Goal: Task Accomplishment & Management: Complete application form

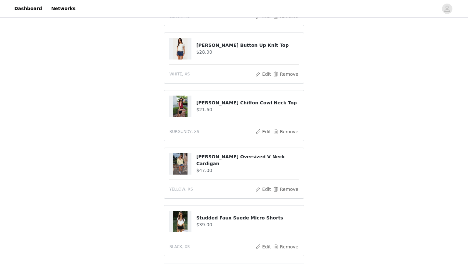
scroll to position [215, 0]
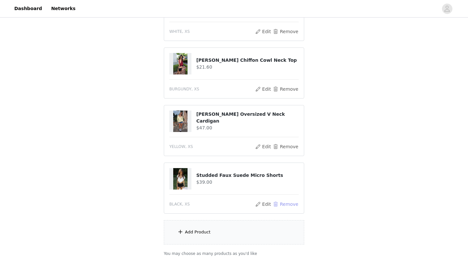
click at [288, 202] on button "Remove" at bounding box center [286, 204] width 26 height 8
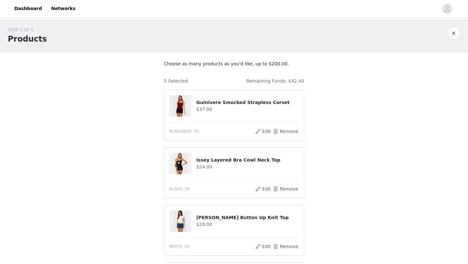
scroll to position [205, 0]
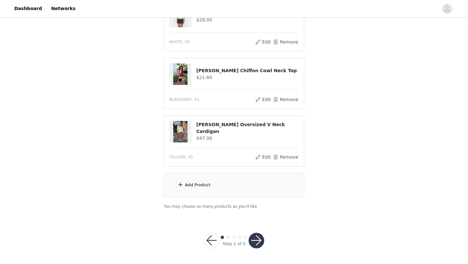
click at [200, 180] on div "Add Product" at bounding box center [234, 185] width 141 height 24
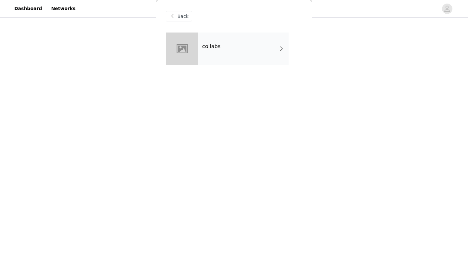
click at [236, 41] on div "collabs" at bounding box center [243, 49] width 90 height 33
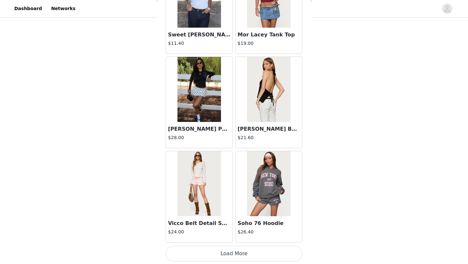
scroll to position [731, 0]
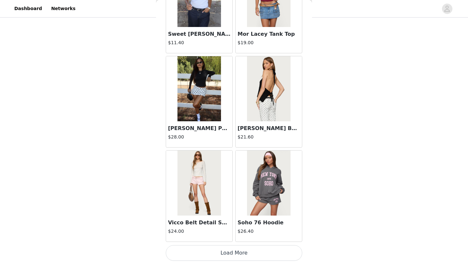
click at [227, 250] on button "Load More" at bounding box center [234, 253] width 137 height 16
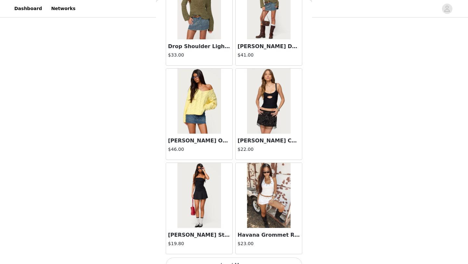
scroll to position [1675, 0]
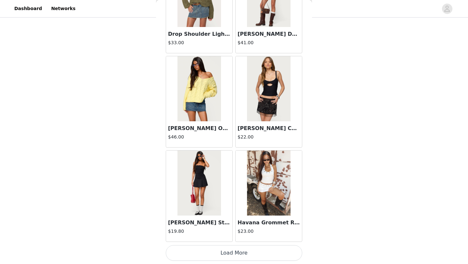
click at [244, 251] on button "Load More" at bounding box center [234, 253] width 137 height 16
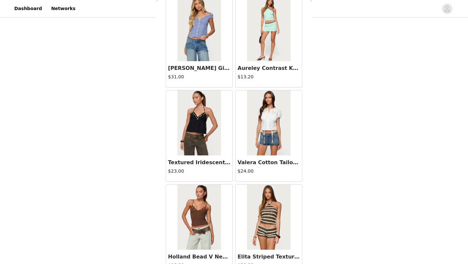
scroll to position [2618, 0]
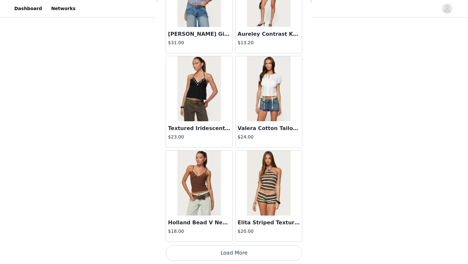
click at [241, 254] on button "Load More" at bounding box center [234, 253] width 137 height 16
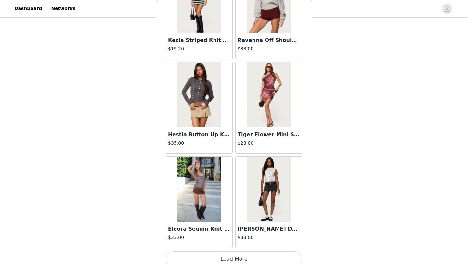
scroll to position [3562, 0]
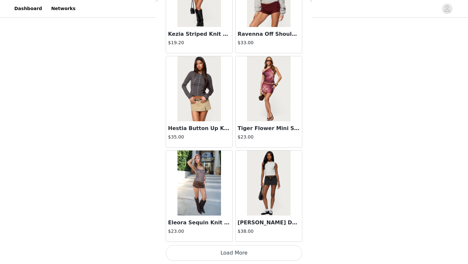
click at [250, 252] on button "Load More" at bounding box center [234, 253] width 137 height 16
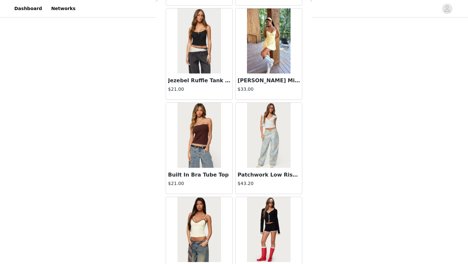
scroll to position [4505, 0]
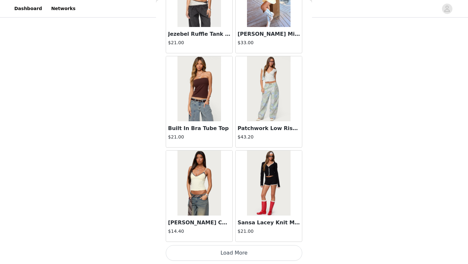
click at [231, 253] on button "Load More" at bounding box center [234, 253] width 137 height 16
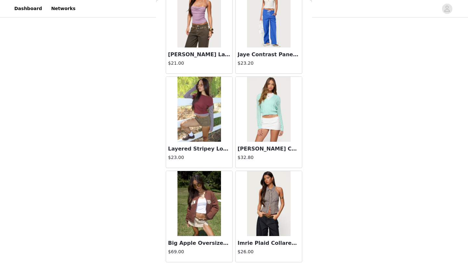
scroll to position [5448, 0]
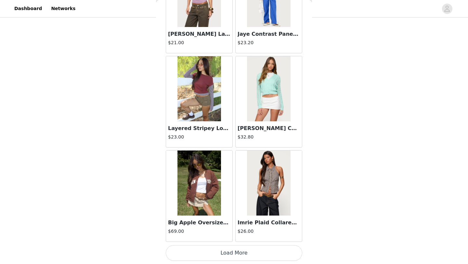
click at [231, 251] on button "Load More" at bounding box center [234, 253] width 137 height 16
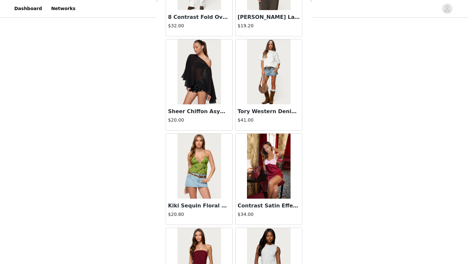
scroll to position [6392, 0]
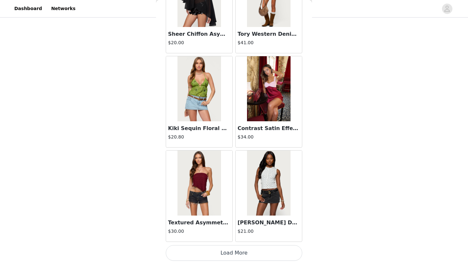
click at [231, 250] on button "Load More" at bounding box center [234, 253] width 137 height 16
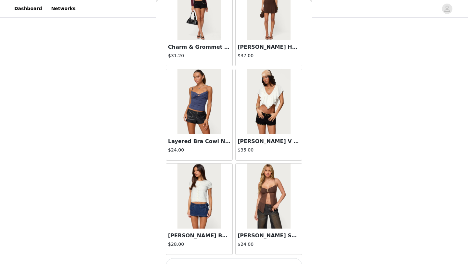
scroll to position [7335, 0]
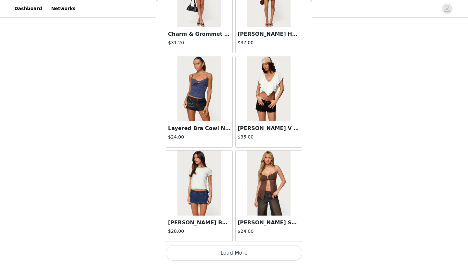
click at [233, 249] on button "Load More" at bounding box center [234, 253] width 137 height 16
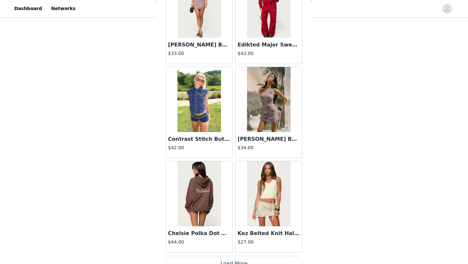
scroll to position [8279, 0]
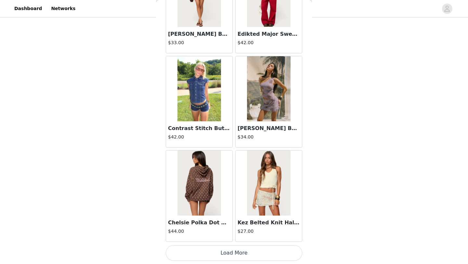
click at [233, 250] on button "Load More" at bounding box center [234, 253] width 137 height 16
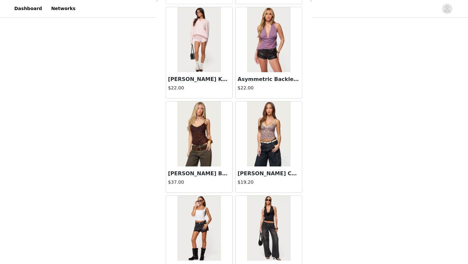
scroll to position [9222, 0]
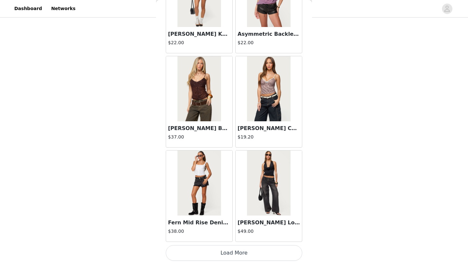
click at [231, 251] on button "Load More" at bounding box center [234, 253] width 137 height 16
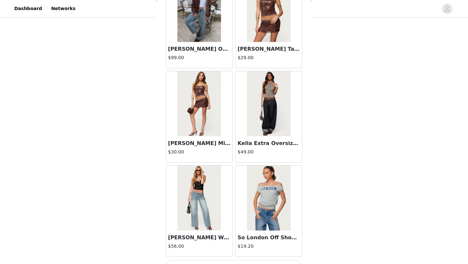
scroll to position [10166, 0]
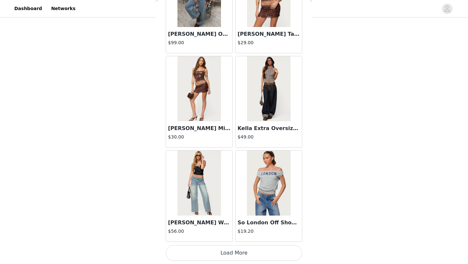
click at [230, 252] on button "Load More" at bounding box center [234, 253] width 137 height 16
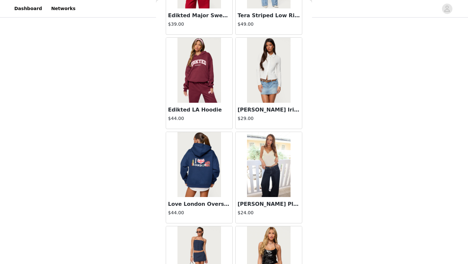
scroll to position [11109, 0]
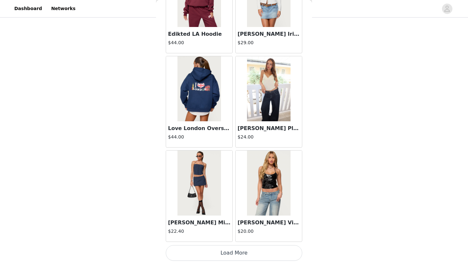
click at [228, 248] on button "Load More" at bounding box center [234, 253] width 137 height 16
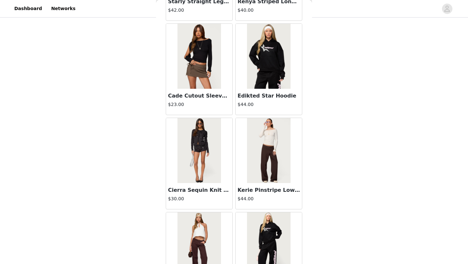
scroll to position [12052, 0]
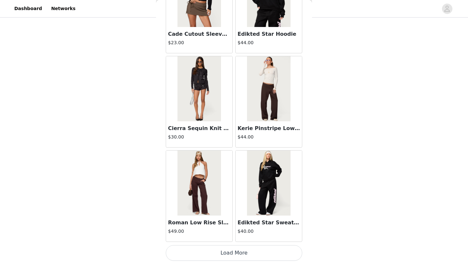
click at [227, 255] on button "Load More" at bounding box center [234, 253] width 137 height 16
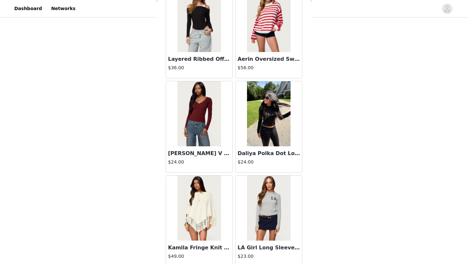
scroll to position [12996, 0]
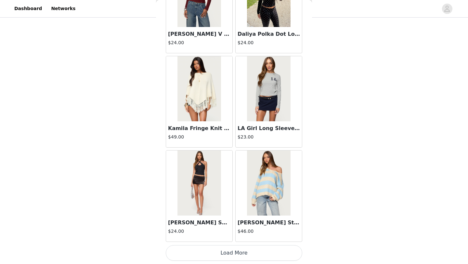
click at [234, 249] on button "Load More" at bounding box center [234, 253] width 137 height 16
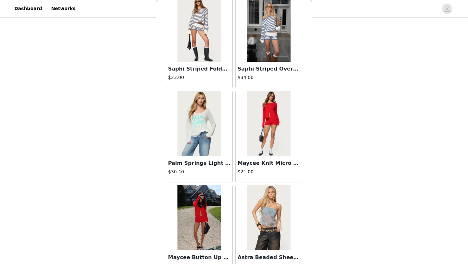
scroll to position [13325, 0]
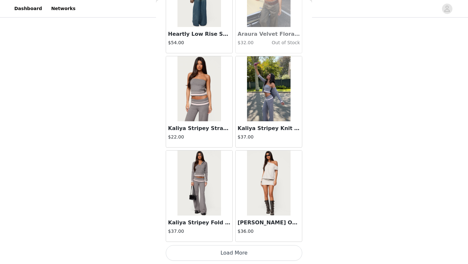
click at [237, 257] on button "Load More" at bounding box center [234, 253] width 137 height 16
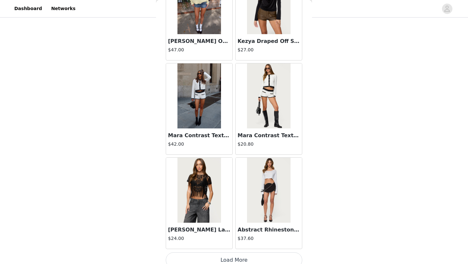
scroll to position [14883, 0]
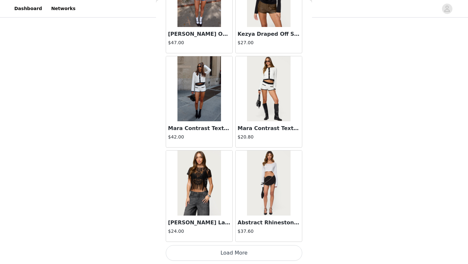
click at [232, 250] on button "Load More" at bounding box center [234, 253] width 137 height 16
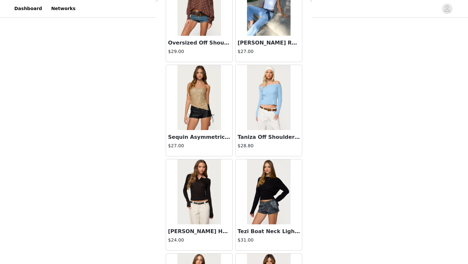
scroll to position [15826, 0]
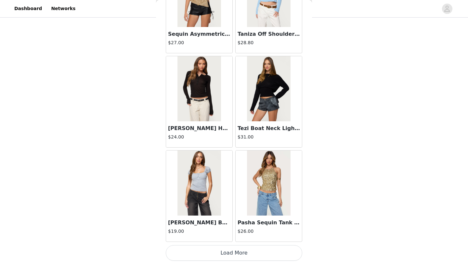
click at [217, 253] on button "Load More" at bounding box center [234, 253] width 137 height 16
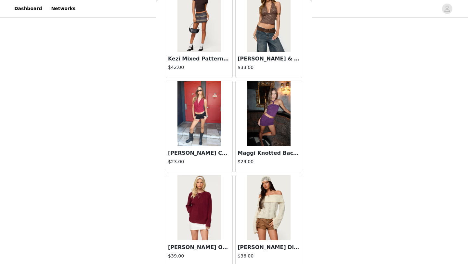
scroll to position [16769, 0]
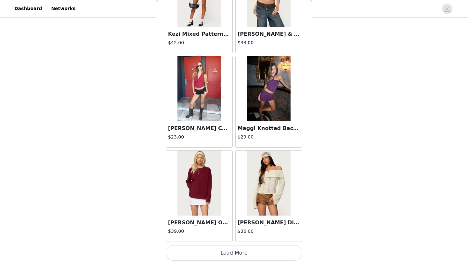
click at [227, 254] on button "Load More" at bounding box center [234, 253] width 137 height 16
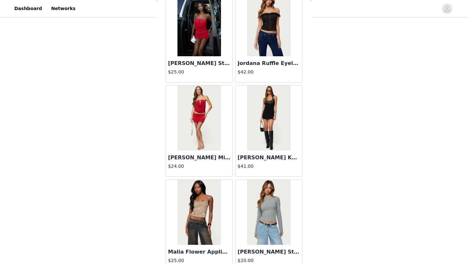
scroll to position [17713, 0]
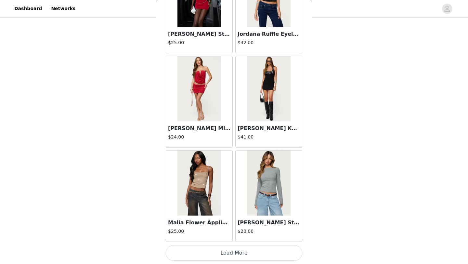
click at [221, 254] on button "Load More" at bounding box center [234, 253] width 137 height 16
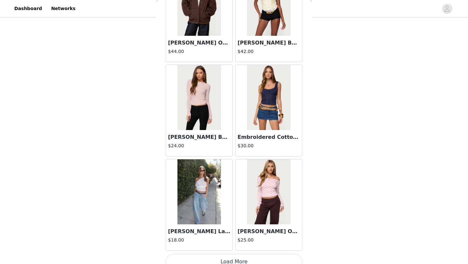
scroll to position [18656, 0]
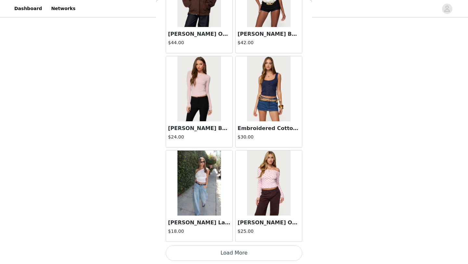
click at [229, 252] on button "Load More" at bounding box center [234, 253] width 137 height 16
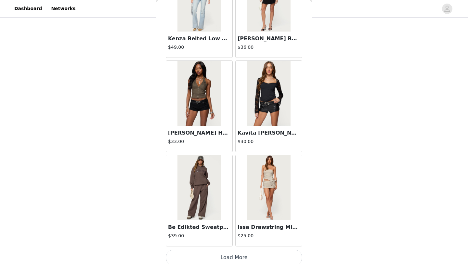
scroll to position [19600, 0]
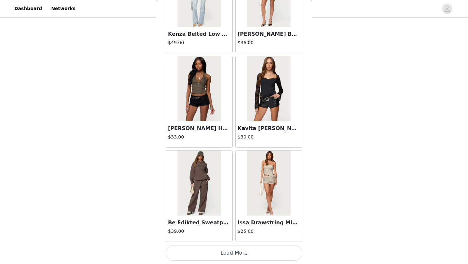
click at [223, 249] on button "Load More" at bounding box center [234, 253] width 137 height 16
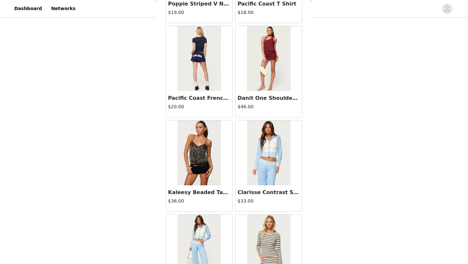
scroll to position [20543, 0]
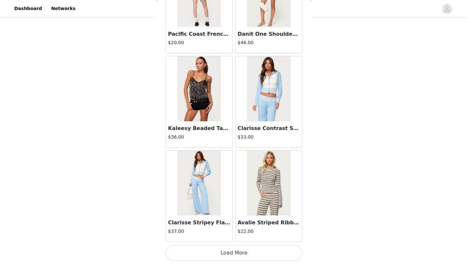
click at [232, 248] on button "Load More" at bounding box center [234, 253] width 137 height 16
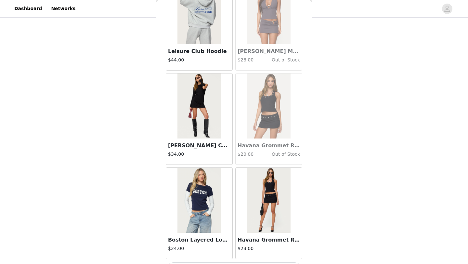
scroll to position [21487, 0]
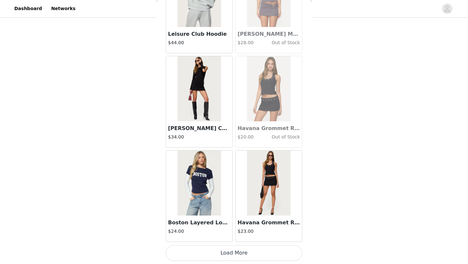
click at [236, 250] on button "Load More" at bounding box center [234, 253] width 137 height 16
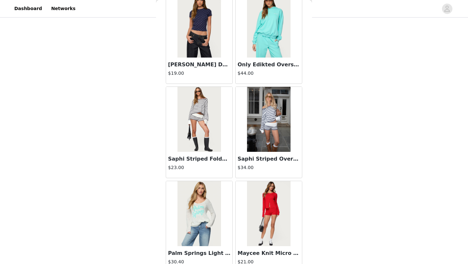
scroll to position [13344, 0]
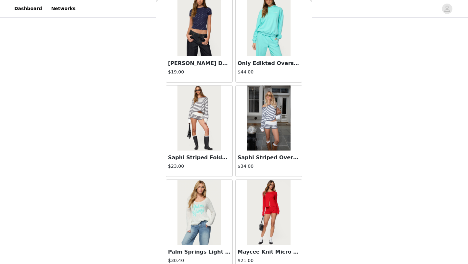
click at [252, 132] on img at bounding box center [268, 118] width 43 height 65
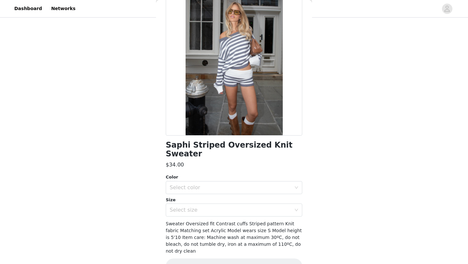
scroll to position [46, 0]
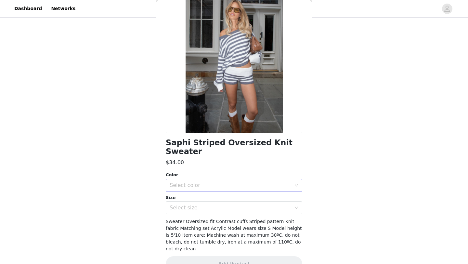
click at [264, 182] on div "Select color" at bounding box center [231, 185] width 122 height 7
click at [224, 191] on li "GRAY-AND-WHITE" at bounding box center [234, 191] width 137 height 10
click at [214, 202] on div "Select size" at bounding box center [232, 208] width 125 height 12
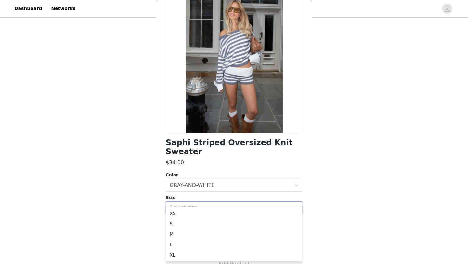
click at [321, 118] on div "STEP 1 OF 5 Products Choose as many products as you'd like, up to $200.00. 5 Se…" at bounding box center [234, 15] width 468 height 403
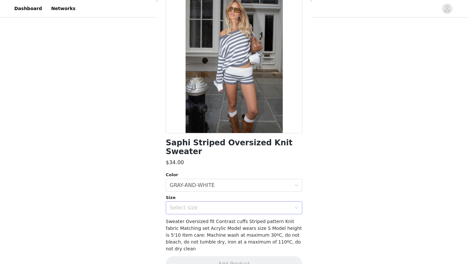
click at [265, 205] on div "Select size" at bounding box center [231, 208] width 122 height 7
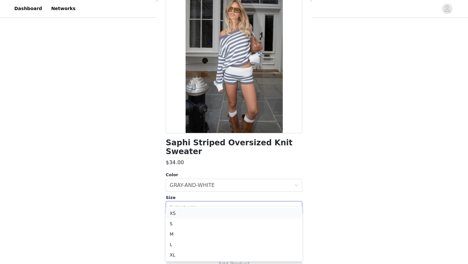
click at [229, 215] on li "XS" at bounding box center [234, 213] width 137 height 10
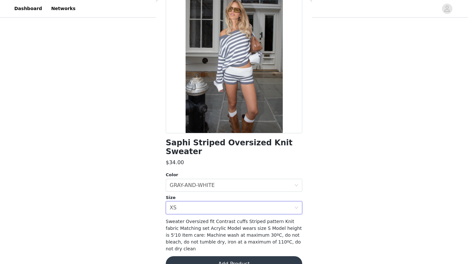
click at [223, 256] on button "Add Product" at bounding box center [234, 264] width 137 height 16
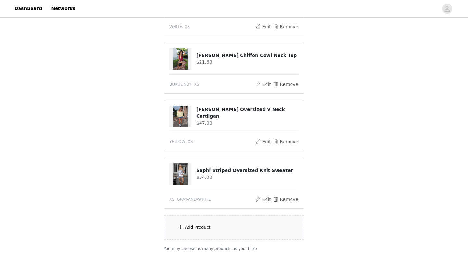
scroll to position [223, 0]
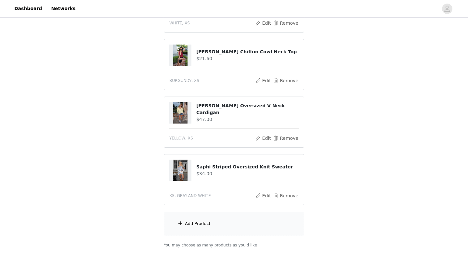
click at [230, 221] on div "Add Product" at bounding box center [234, 224] width 141 height 24
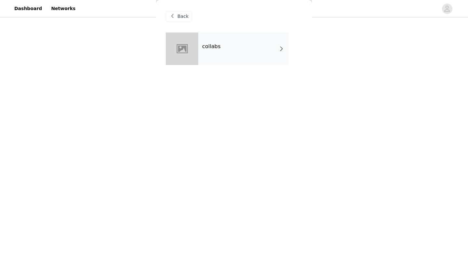
click at [230, 60] on div "collabs" at bounding box center [243, 49] width 90 height 33
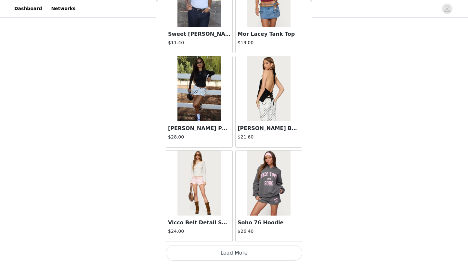
scroll to position [262, 0]
click at [228, 252] on button "Load More" at bounding box center [234, 253] width 137 height 16
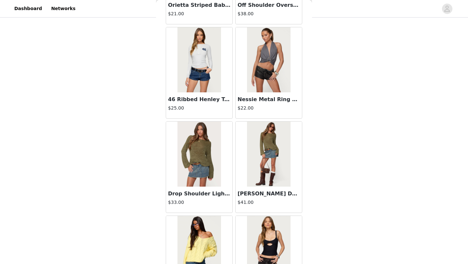
scroll to position [1675, 0]
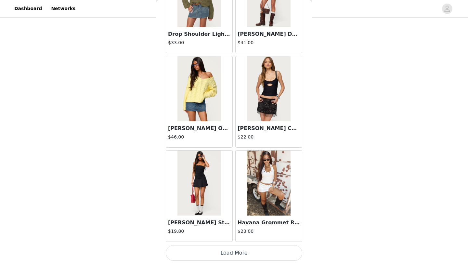
click at [239, 251] on button "Load More" at bounding box center [234, 253] width 137 height 16
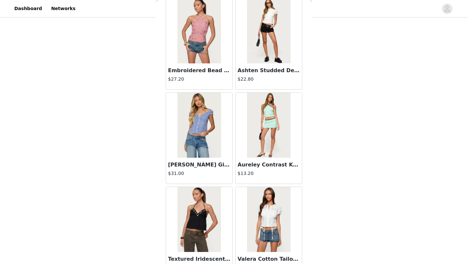
scroll to position [2618, 0]
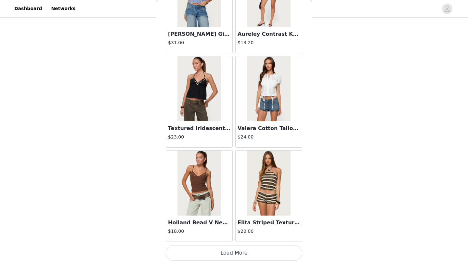
click at [238, 254] on button "Load More" at bounding box center [234, 253] width 137 height 16
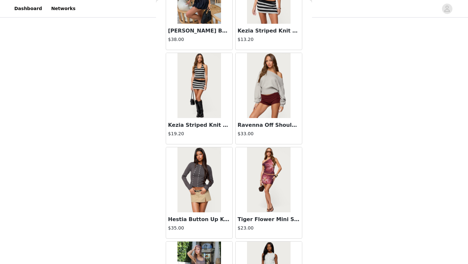
scroll to position [3562, 0]
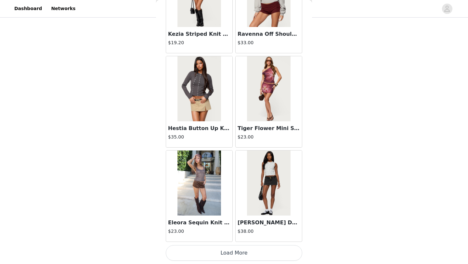
click at [245, 251] on button "Load More" at bounding box center [234, 253] width 137 height 16
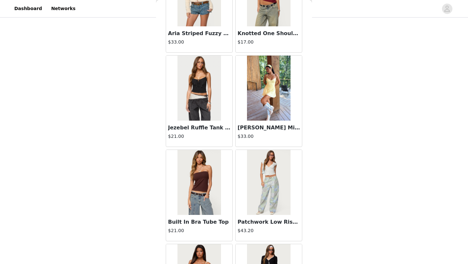
scroll to position [4505, 0]
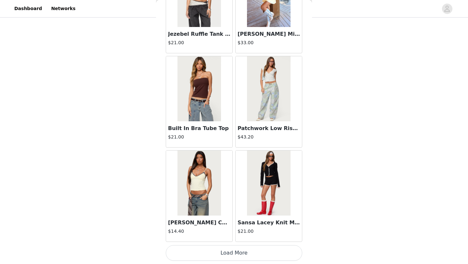
click at [242, 253] on button "Load More" at bounding box center [234, 253] width 137 height 16
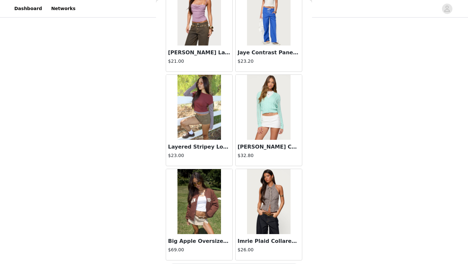
scroll to position [5448, 0]
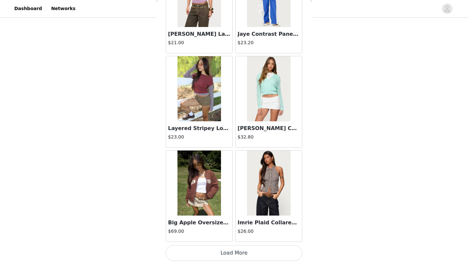
click at [237, 250] on button "Load More" at bounding box center [234, 253] width 137 height 16
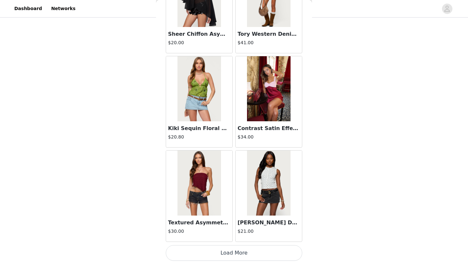
click at [233, 258] on button "Load More" at bounding box center [234, 253] width 137 height 16
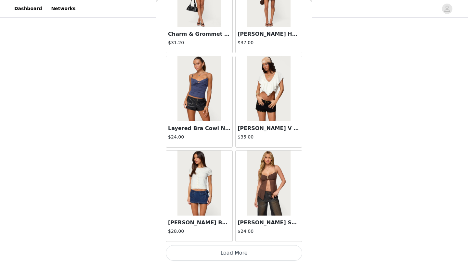
click at [231, 253] on button "Load More" at bounding box center [234, 253] width 137 height 16
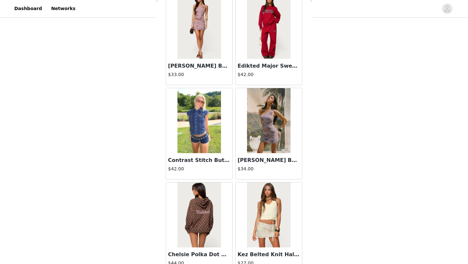
scroll to position [8279, 0]
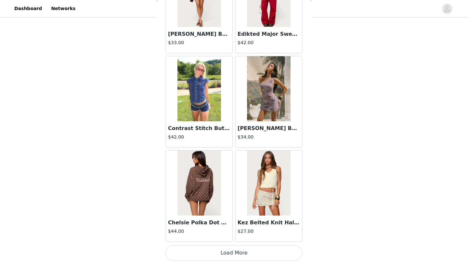
click at [233, 254] on button "Load More" at bounding box center [234, 253] width 137 height 16
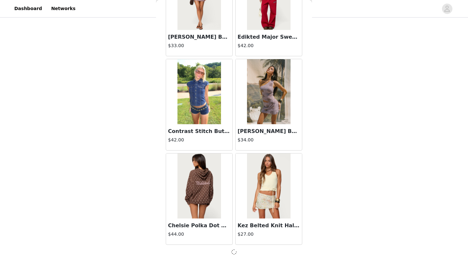
scroll to position [8276, 0]
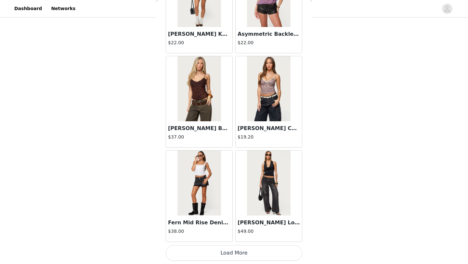
click at [231, 260] on button "Load More" at bounding box center [234, 253] width 137 height 16
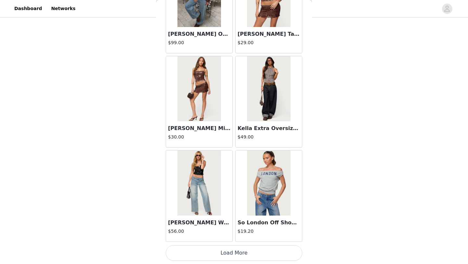
click at [233, 251] on button "Load More" at bounding box center [234, 253] width 137 height 16
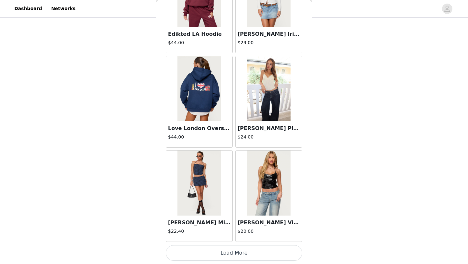
click at [225, 255] on button "Load More" at bounding box center [234, 253] width 137 height 16
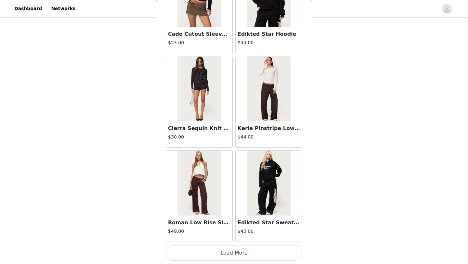
click at [220, 253] on button "Load More" at bounding box center [234, 253] width 137 height 16
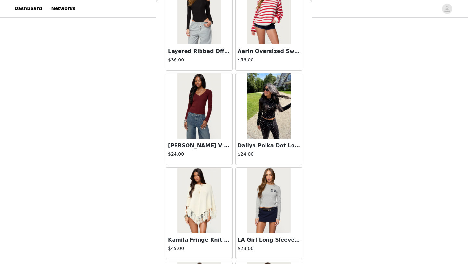
scroll to position [12996, 0]
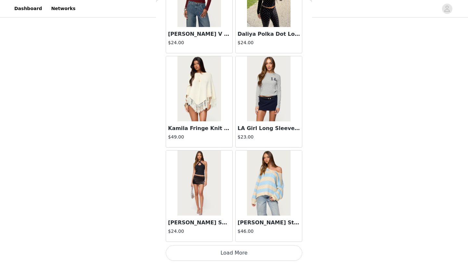
click at [232, 257] on button "Load More" at bounding box center [234, 253] width 137 height 16
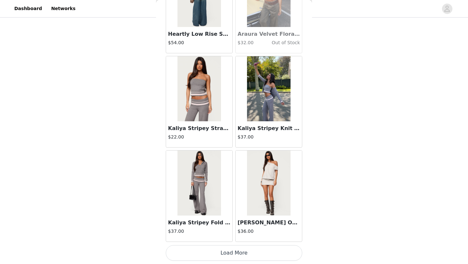
click at [233, 258] on button "Load More" at bounding box center [234, 253] width 137 height 16
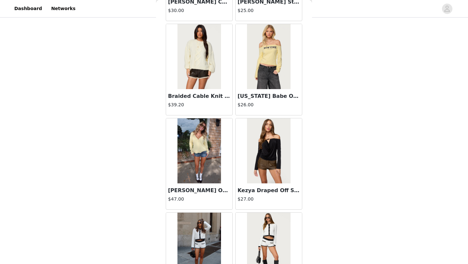
scroll to position [14883, 0]
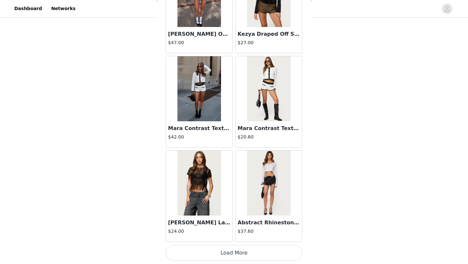
click at [235, 250] on button "Load More" at bounding box center [234, 253] width 137 height 16
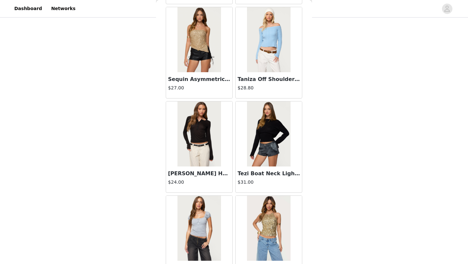
scroll to position [15826, 0]
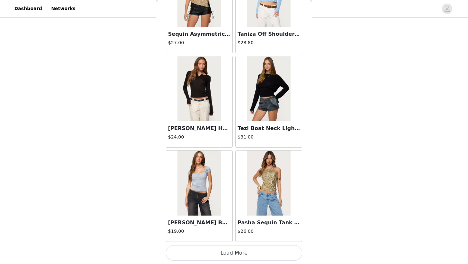
click at [242, 254] on button "Load More" at bounding box center [234, 253] width 137 height 16
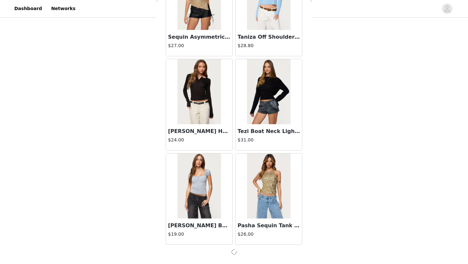
scroll to position [262, 0]
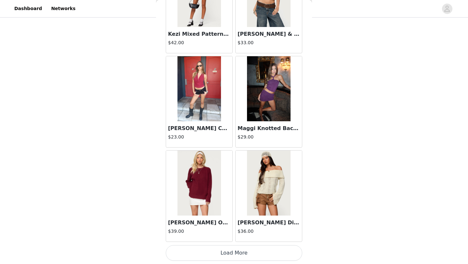
click at [234, 253] on button "Load More" at bounding box center [234, 253] width 137 height 16
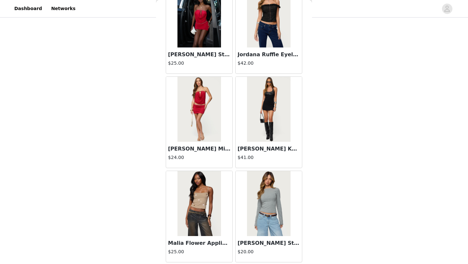
scroll to position [17713, 0]
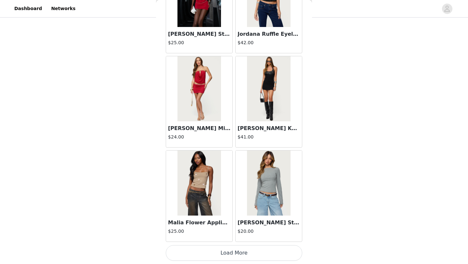
click at [236, 250] on button "Load More" at bounding box center [234, 253] width 137 height 16
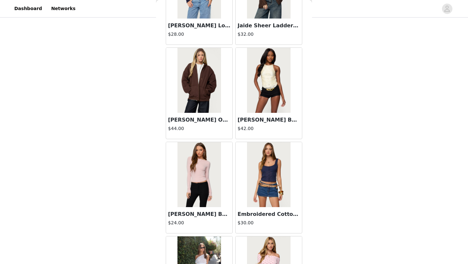
scroll to position [18656, 0]
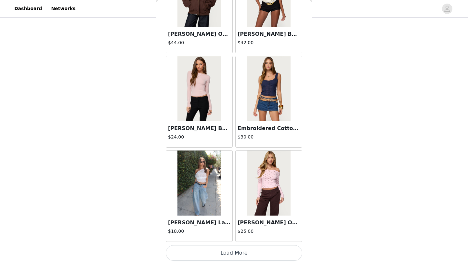
click at [235, 249] on button "Load More" at bounding box center [234, 253] width 137 height 16
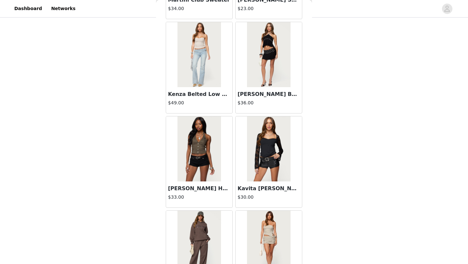
scroll to position [19600, 0]
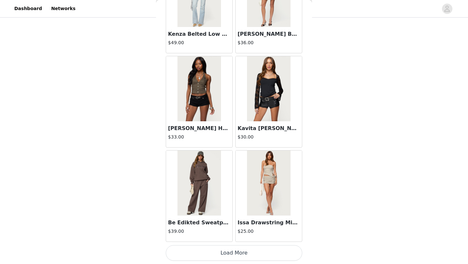
click at [228, 252] on button "Load More" at bounding box center [234, 253] width 137 height 16
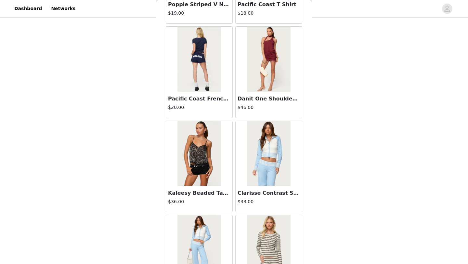
scroll to position [20543, 0]
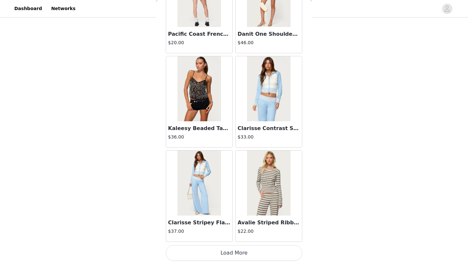
click at [226, 256] on button "Load More" at bounding box center [234, 253] width 137 height 16
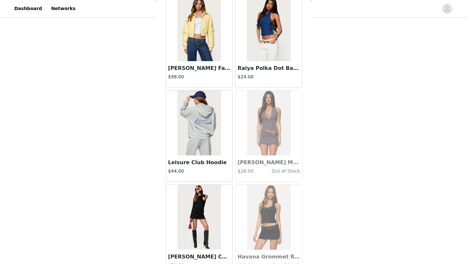
scroll to position [21487, 0]
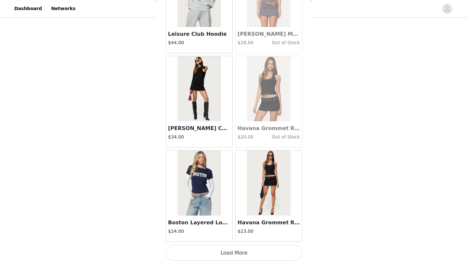
click at [220, 252] on button "Load More" at bounding box center [234, 253] width 137 height 16
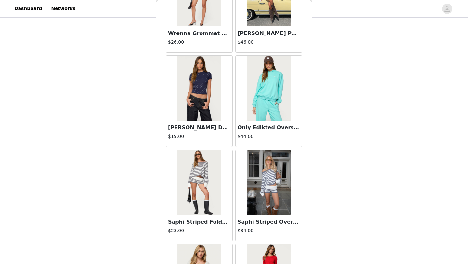
scroll to position [13280, 0]
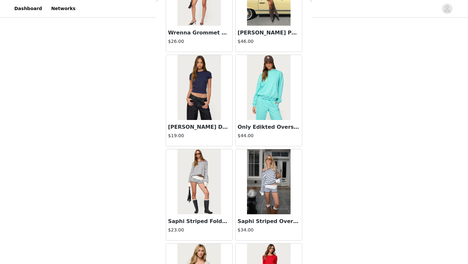
click at [199, 198] on img at bounding box center [199, 181] width 43 height 65
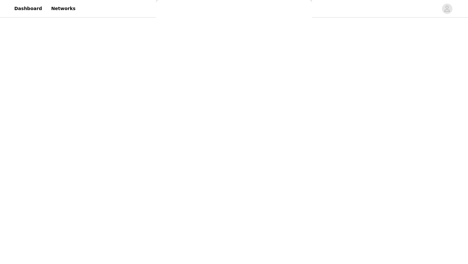
scroll to position [52, 0]
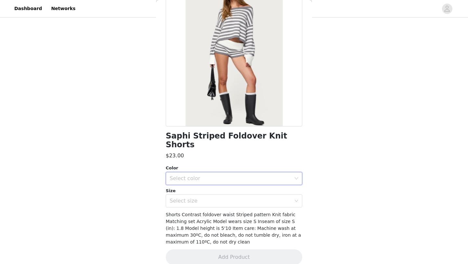
click at [222, 172] on div "Select color" at bounding box center [232, 178] width 125 height 12
click at [211, 184] on li "GRAY-AND-WHITE" at bounding box center [234, 184] width 137 height 10
click at [205, 198] on div "Select size" at bounding box center [231, 201] width 122 height 7
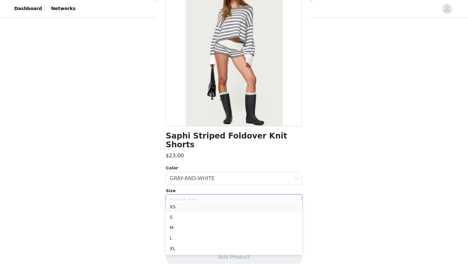
click at [192, 206] on li "XS" at bounding box center [234, 207] width 137 height 10
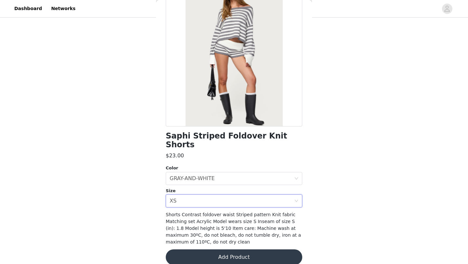
click at [245, 250] on button "Add Product" at bounding box center [234, 258] width 137 height 16
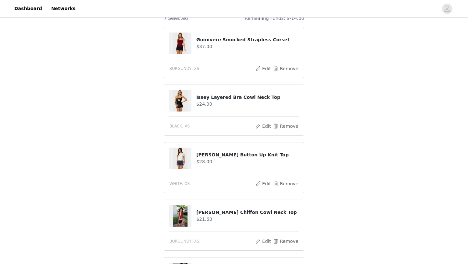
scroll to position [52, 0]
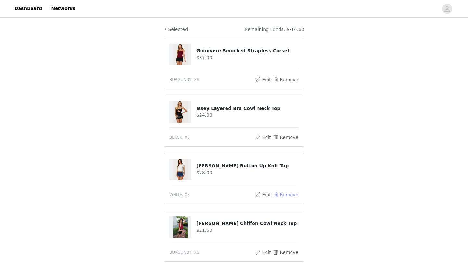
click at [284, 195] on button "Remove" at bounding box center [286, 195] width 26 height 8
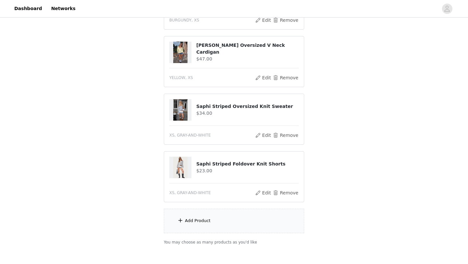
scroll to position [228, 0]
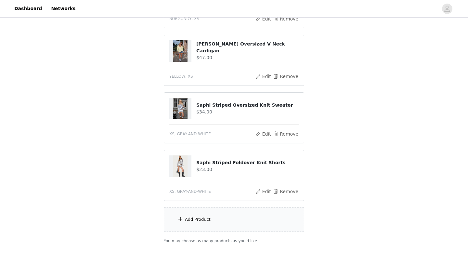
click at [212, 217] on div "Add Product" at bounding box center [234, 220] width 141 height 24
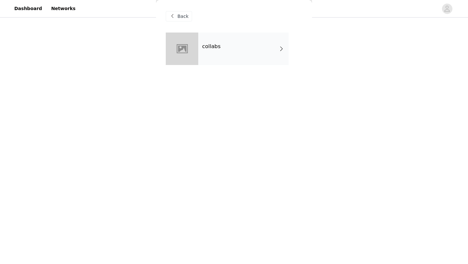
click at [226, 56] on div "collabs" at bounding box center [243, 49] width 90 height 33
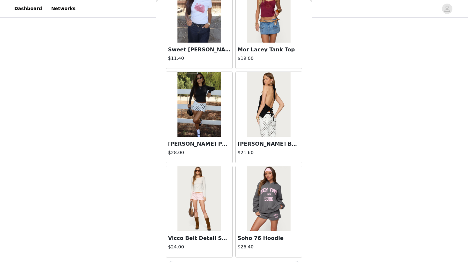
scroll to position [731, 0]
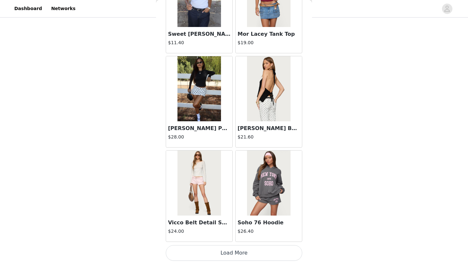
click at [226, 255] on button "Load More" at bounding box center [234, 253] width 137 height 16
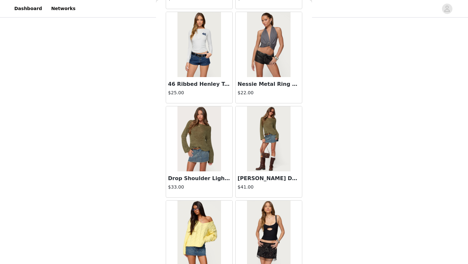
scroll to position [1675, 0]
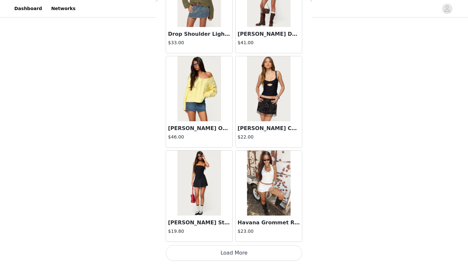
click at [236, 249] on button "Load More" at bounding box center [234, 253] width 137 height 16
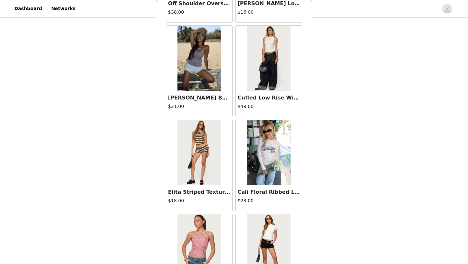
scroll to position [2275, 0]
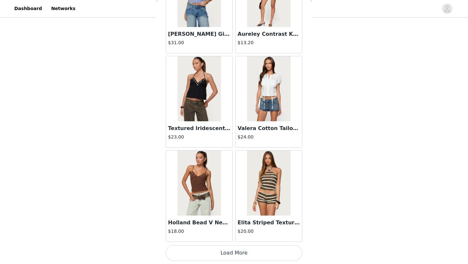
click at [235, 247] on button "Load More" at bounding box center [234, 253] width 137 height 16
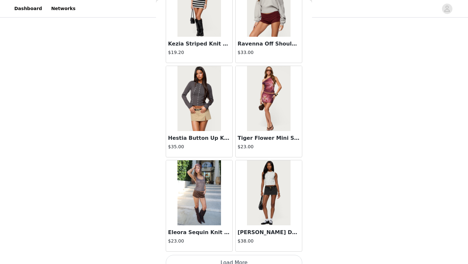
scroll to position [3562, 0]
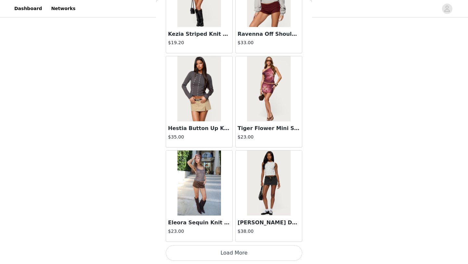
click at [218, 249] on button "Load More" at bounding box center [234, 253] width 137 height 16
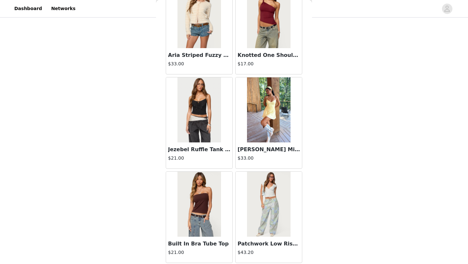
scroll to position [4505, 0]
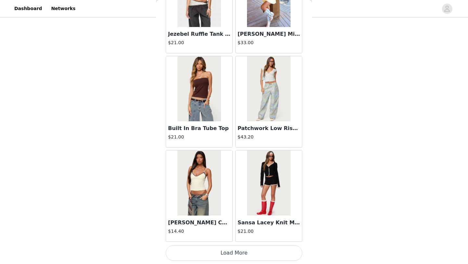
click at [225, 255] on button "Load More" at bounding box center [234, 253] width 137 height 16
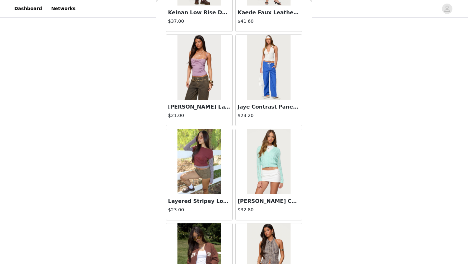
scroll to position [5448, 0]
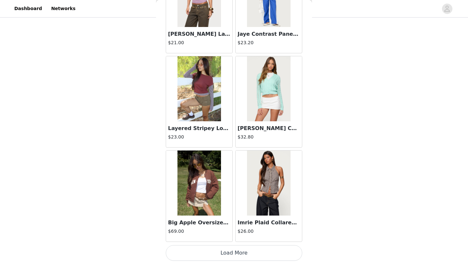
click at [240, 257] on button "Load More" at bounding box center [234, 253] width 137 height 16
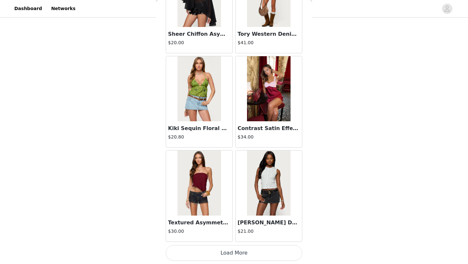
click at [234, 251] on button "Load More" at bounding box center [234, 253] width 137 height 16
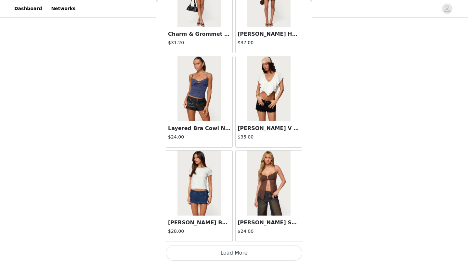
click at [239, 258] on button "Load More" at bounding box center [234, 253] width 137 height 16
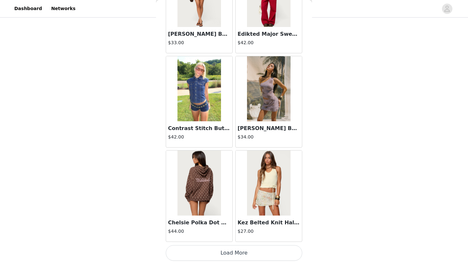
click at [235, 254] on button "Load More" at bounding box center [234, 253] width 137 height 16
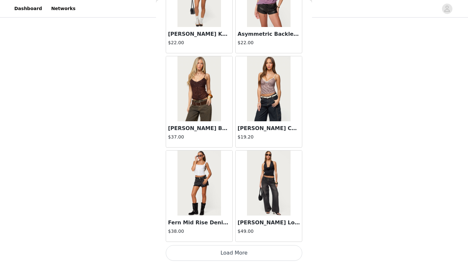
click at [239, 253] on button "Load More" at bounding box center [234, 253] width 137 height 16
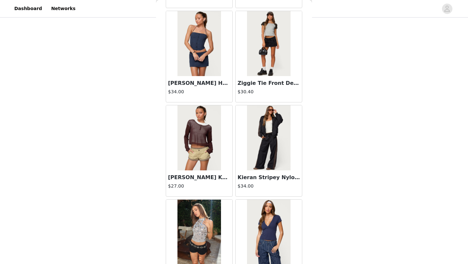
scroll to position [10166, 0]
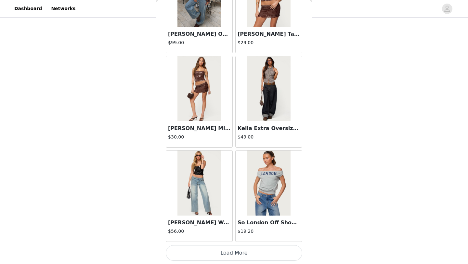
click at [241, 250] on button "Load More" at bounding box center [234, 253] width 137 height 16
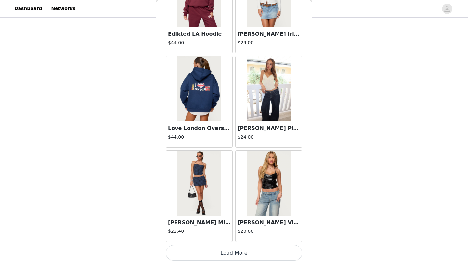
click at [242, 249] on button "Load More" at bounding box center [234, 253] width 137 height 16
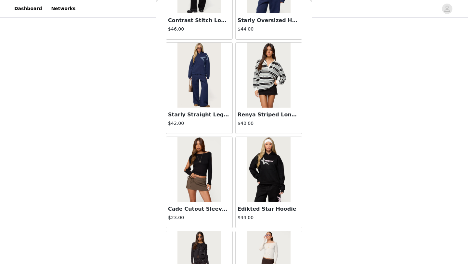
scroll to position [12052, 0]
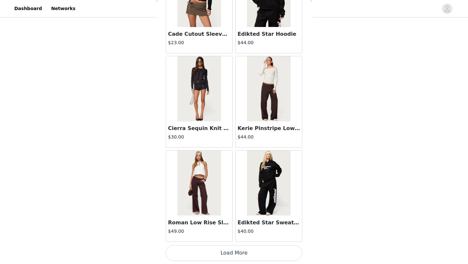
click at [239, 250] on button "Load More" at bounding box center [234, 253] width 137 height 16
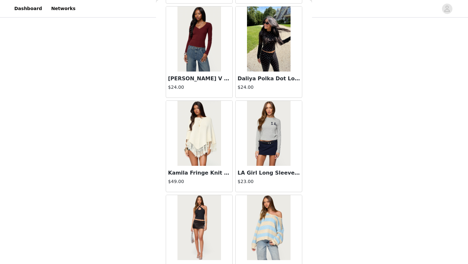
scroll to position [12996, 0]
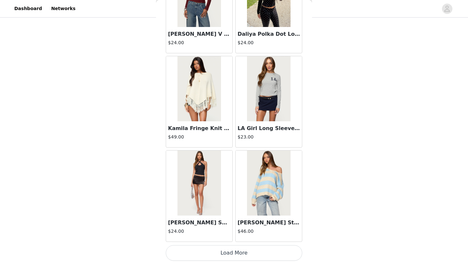
click at [233, 253] on button "Load More" at bounding box center [234, 253] width 137 height 16
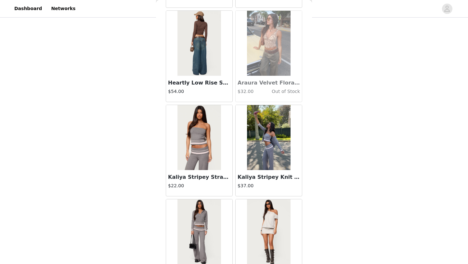
scroll to position [13939, 0]
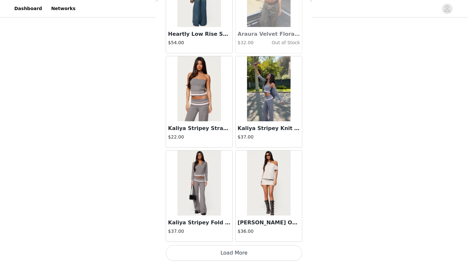
click at [240, 258] on button "Load More" at bounding box center [234, 253] width 137 height 16
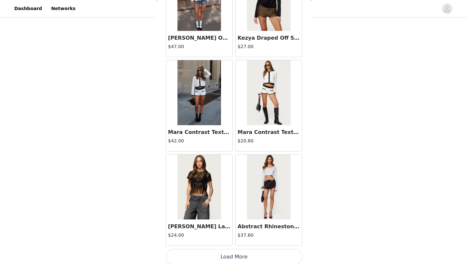
scroll to position [14883, 0]
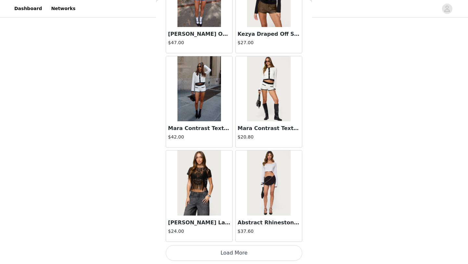
click at [243, 252] on button "Load More" at bounding box center [234, 253] width 137 height 16
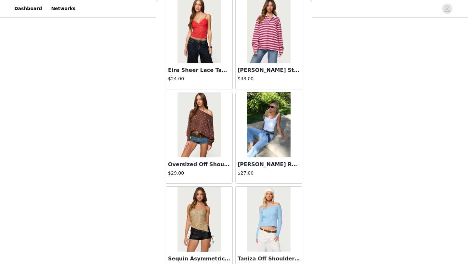
scroll to position [15826, 0]
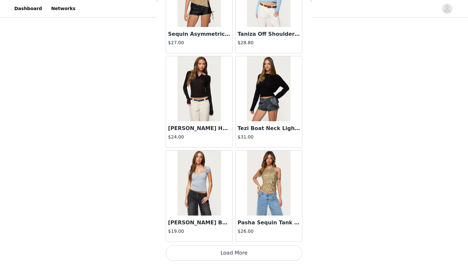
click at [240, 250] on button "Load More" at bounding box center [234, 253] width 137 height 16
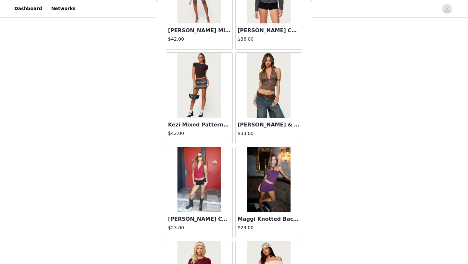
scroll to position [16769, 0]
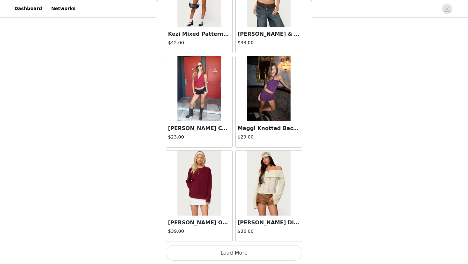
click at [284, 83] on img at bounding box center [268, 88] width 43 height 65
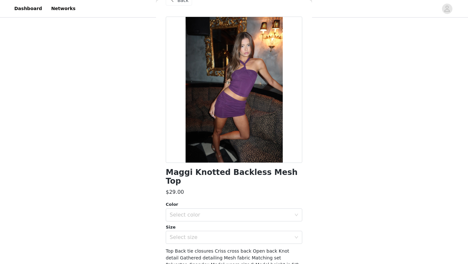
scroll to position [15, 0]
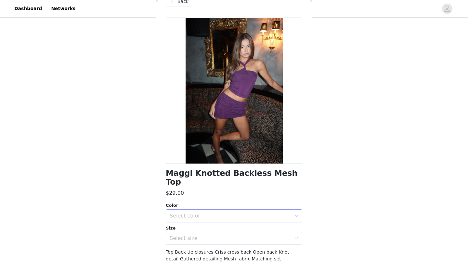
click at [228, 210] on div "Select color" at bounding box center [232, 216] width 125 height 12
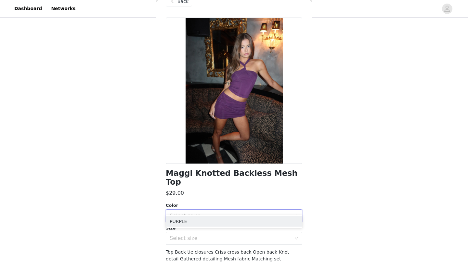
click at [188, 213] on div "Select color" at bounding box center [231, 216] width 122 height 7
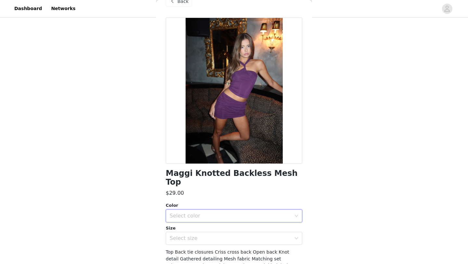
click at [184, 225] on div "Size" at bounding box center [234, 228] width 137 height 7
click at [194, 213] on div "Select color" at bounding box center [231, 216] width 122 height 7
click at [182, 221] on li "PURPLE" at bounding box center [234, 221] width 137 height 10
click at [182, 235] on div "Select size" at bounding box center [231, 238] width 122 height 7
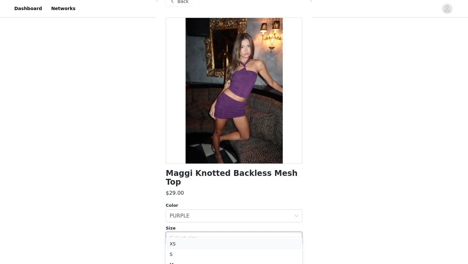
click at [175, 244] on li "XS" at bounding box center [234, 244] width 137 height 10
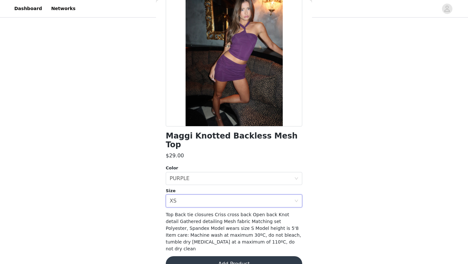
click at [186, 256] on button "Add Product" at bounding box center [234, 264] width 137 height 16
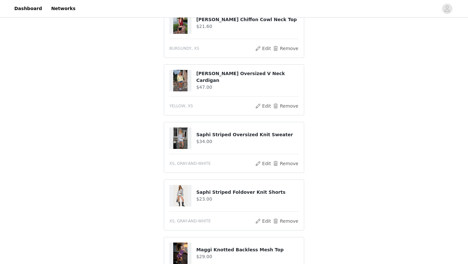
scroll to position [291, 0]
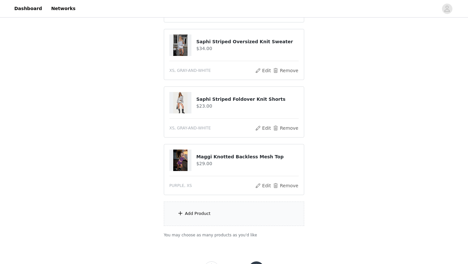
click at [199, 208] on div "Add Product" at bounding box center [234, 214] width 141 height 24
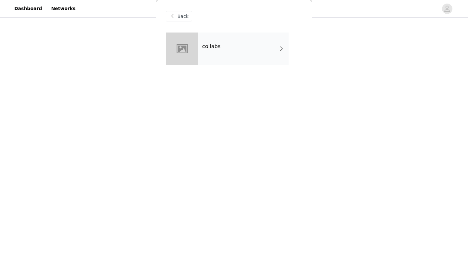
click at [235, 45] on div "collabs" at bounding box center [243, 49] width 90 height 33
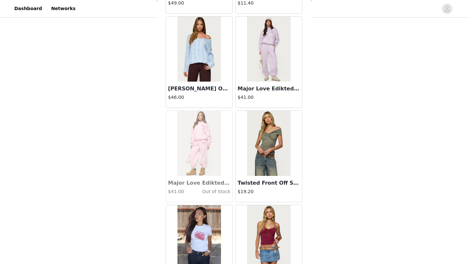
scroll to position [731, 0]
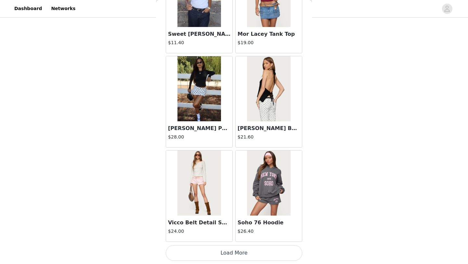
click at [214, 253] on button "Load More" at bounding box center [234, 253] width 137 height 16
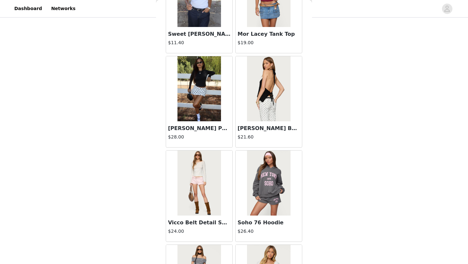
scroll to position [320, 0]
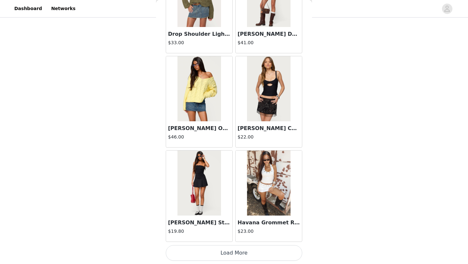
click at [214, 253] on button "Load More" at bounding box center [234, 253] width 137 height 16
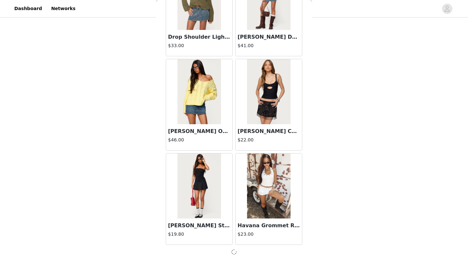
scroll to position [1672, 0]
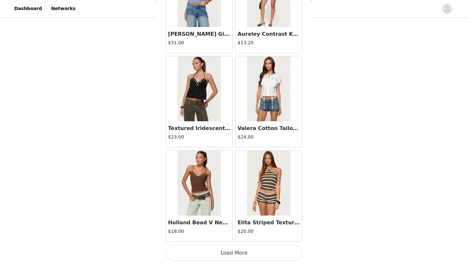
click at [210, 254] on button "Load More" at bounding box center [234, 253] width 137 height 16
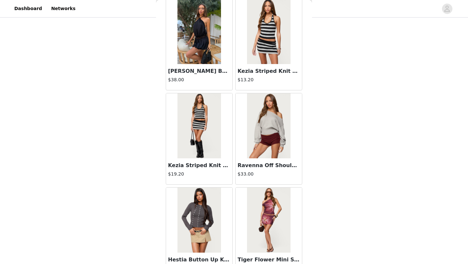
scroll to position [3562, 0]
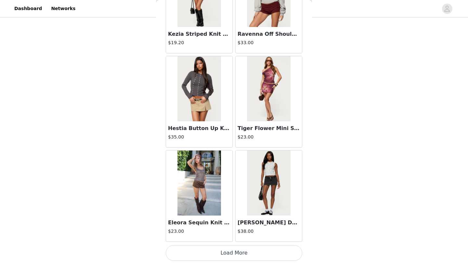
click at [219, 251] on button "Load More" at bounding box center [234, 253] width 137 height 16
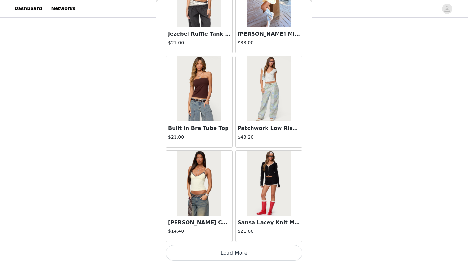
click at [212, 260] on button "Load More" at bounding box center [234, 253] width 137 height 16
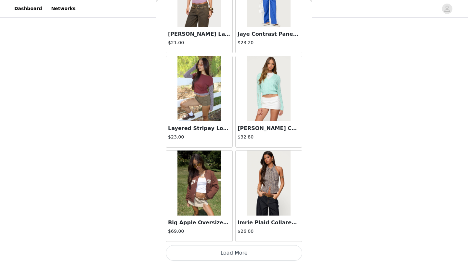
click at [217, 251] on button "Load More" at bounding box center [234, 253] width 137 height 16
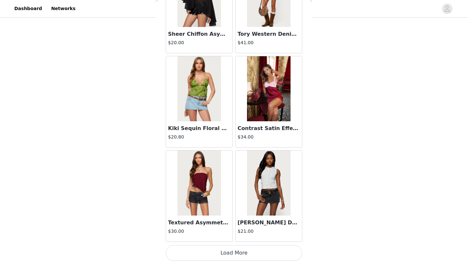
click at [225, 255] on button "Load More" at bounding box center [234, 253] width 137 height 16
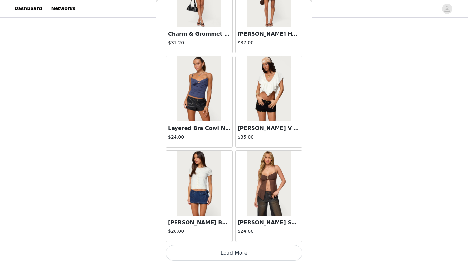
click at [222, 250] on button "Load More" at bounding box center [234, 253] width 137 height 16
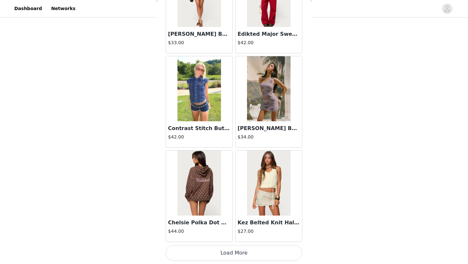
click at [221, 251] on button "Load More" at bounding box center [234, 253] width 137 height 16
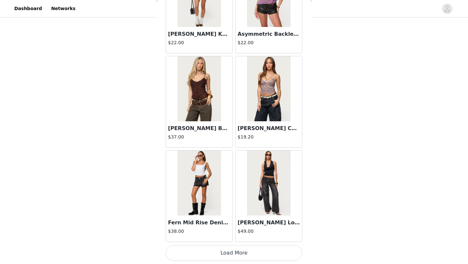
click at [205, 254] on button "Load More" at bounding box center [234, 253] width 137 height 16
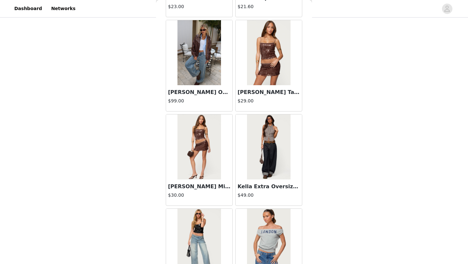
scroll to position [10166, 0]
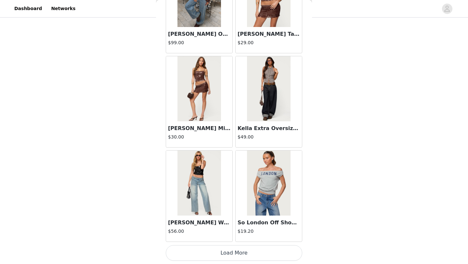
click at [219, 251] on button "Load More" at bounding box center [234, 253] width 137 height 16
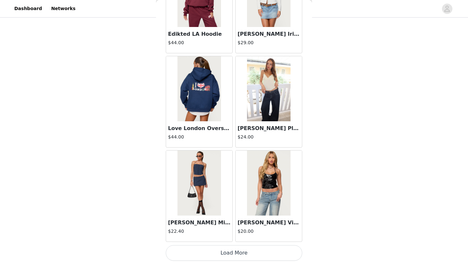
click at [218, 248] on button "Load More" at bounding box center [234, 253] width 137 height 16
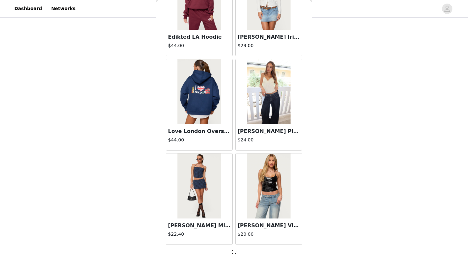
scroll to position [11106, 0]
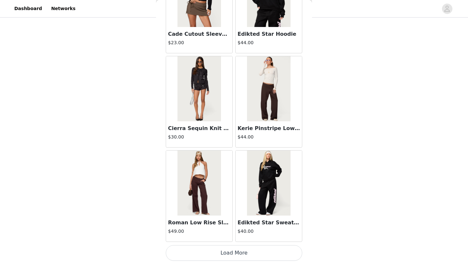
click at [213, 252] on button "Load More" at bounding box center [234, 253] width 137 height 16
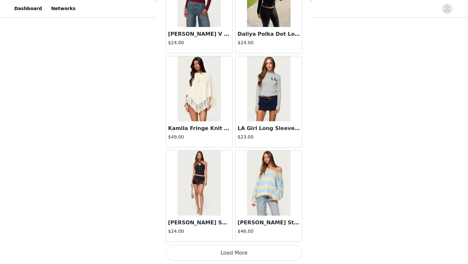
click at [213, 259] on button "Load More" at bounding box center [234, 253] width 137 height 16
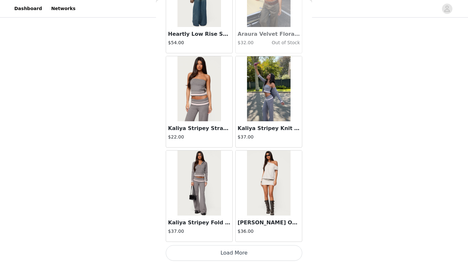
click at [208, 253] on button "Load More" at bounding box center [234, 253] width 137 height 16
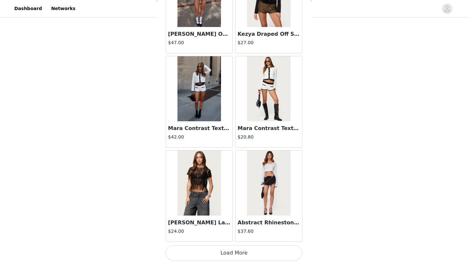
click at [219, 253] on button "Load More" at bounding box center [234, 253] width 137 height 16
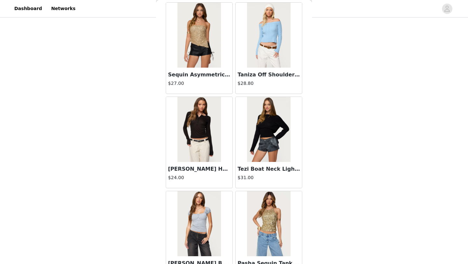
scroll to position [15826, 0]
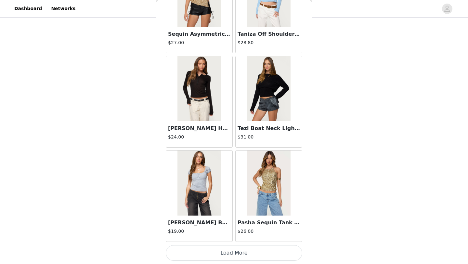
click at [222, 247] on button "Load More" at bounding box center [234, 253] width 137 height 16
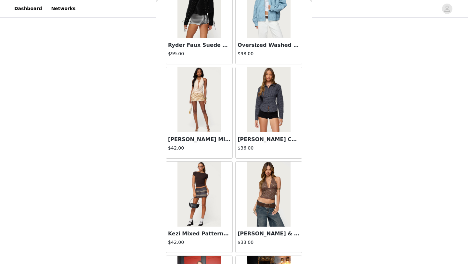
scroll to position [16769, 0]
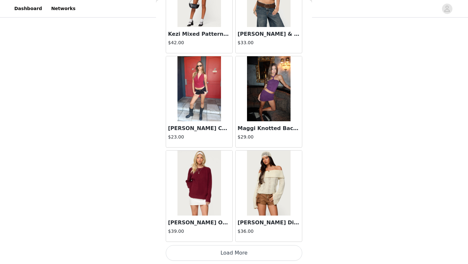
click at [221, 254] on button "Load More" at bounding box center [234, 253] width 137 height 16
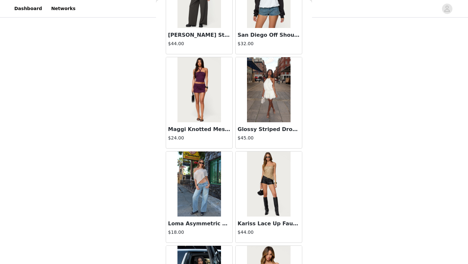
scroll to position [17463, 0]
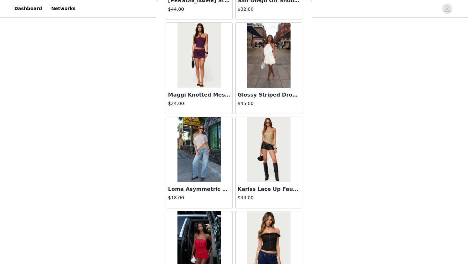
click at [205, 76] on img at bounding box center [199, 55] width 43 height 65
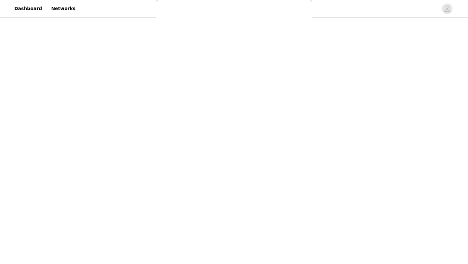
scroll to position [46, 0]
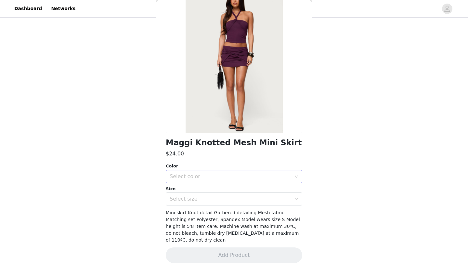
click at [194, 181] on div "Select color" at bounding box center [232, 176] width 125 height 12
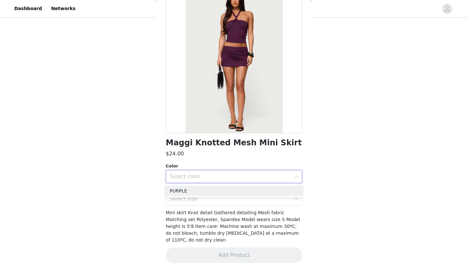
click at [190, 185] on ul "PURPLE" at bounding box center [234, 190] width 137 height 13
click at [190, 189] on li "PURPLE" at bounding box center [234, 191] width 137 height 10
click at [188, 200] on div "Select size" at bounding box center [231, 199] width 122 height 7
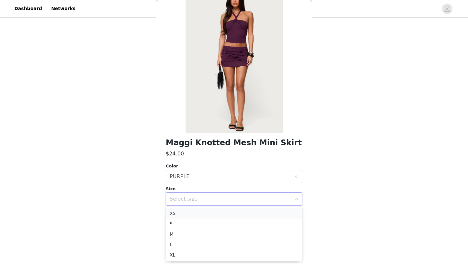
click at [175, 213] on li "XS" at bounding box center [234, 213] width 137 height 10
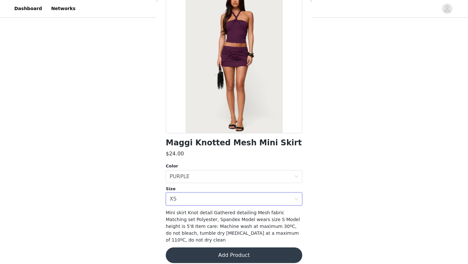
click at [185, 248] on button "Add Product" at bounding box center [234, 256] width 137 height 16
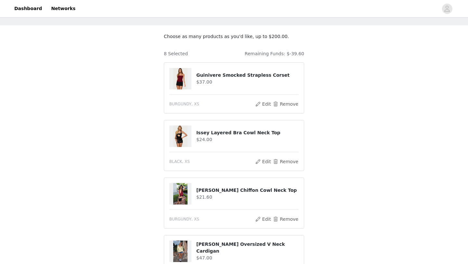
scroll to position [26, 0]
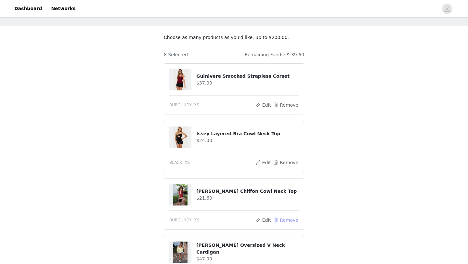
click at [288, 219] on button "Remove" at bounding box center [286, 220] width 26 height 8
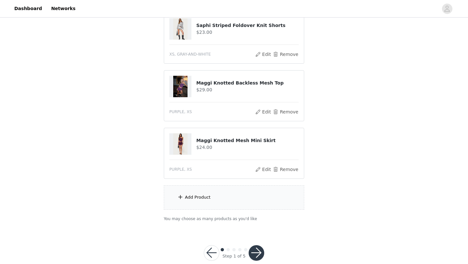
scroll to position [320, 0]
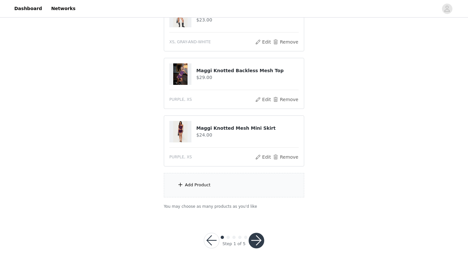
click at [254, 246] on button "button" at bounding box center [257, 241] width 16 height 16
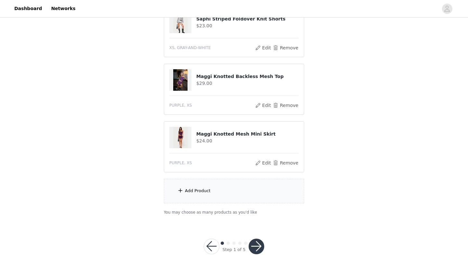
click at [256, 239] on button "button" at bounding box center [257, 247] width 16 height 16
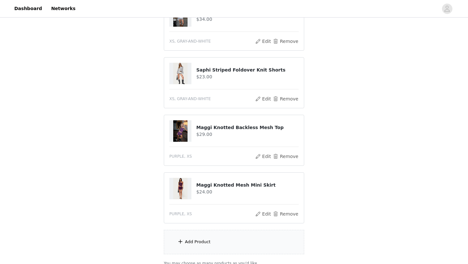
scroll to position [297, 0]
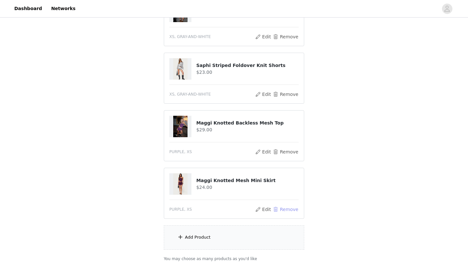
click at [291, 206] on button "Remove" at bounding box center [286, 210] width 26 height 8
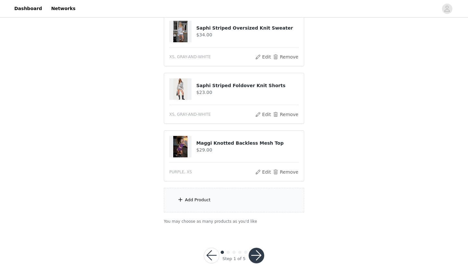
scroll to position [286, 0]
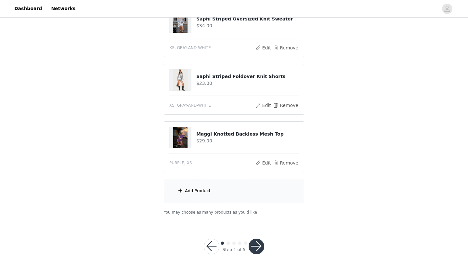
click at [260, 239] on button "button" at bounding box center [257, 247] width 16 height 16
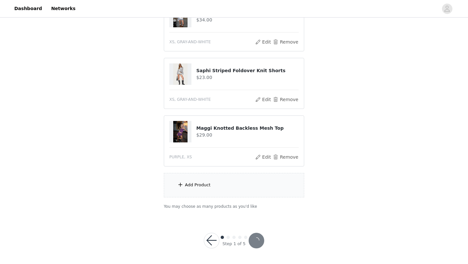
scroll to position [262, 0]
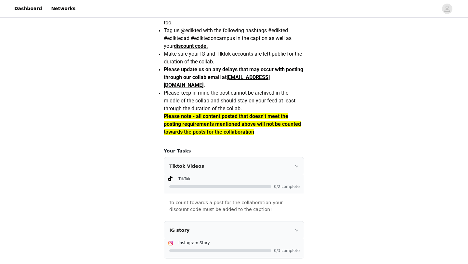
scroll to position [594, 0]
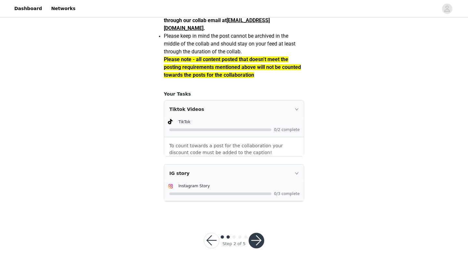
click at [255, 237] on button "button" at bounding box center [257, 241] width 16 height 16
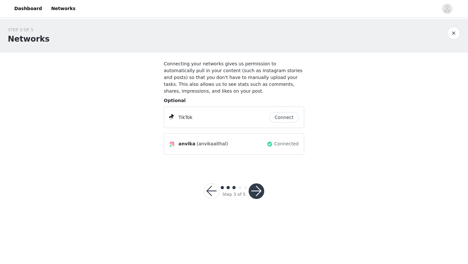
click at [288, 116] on button "Connect" at bounding box center [284, 117] width 29 height 10
click at [256, 190] on button "button" at bounding box center [257, 191] width 16 height 16
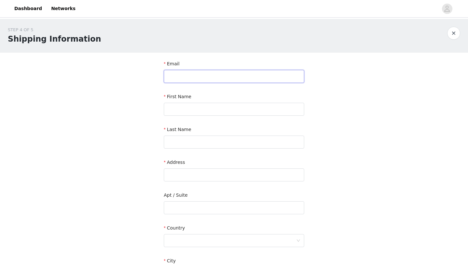
click at [210, 77] on input "text" at bounding box center [234, 76] width 141 height 13
type input "[EMAIL_ADDRESS][DOMAIN_NAME]"
type input "Anvika"
type input "[PERSON_NAME]"
type input "[STREET_ADDRESS]"
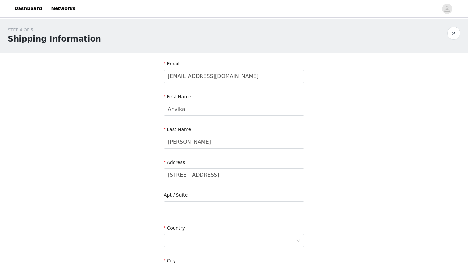
type input "Hawthorn [PERSON_NAME]"
type input "60047"
type input "8475020969"
click at [182, 235] on div at bounding box center [232, 241] width 129 height 12
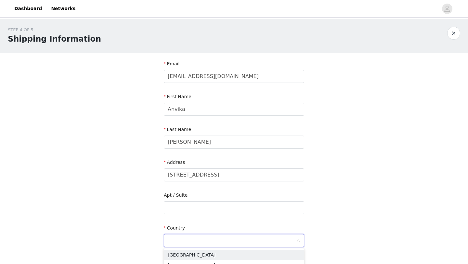
type input "[GEOGRAPHIC_DATA]"
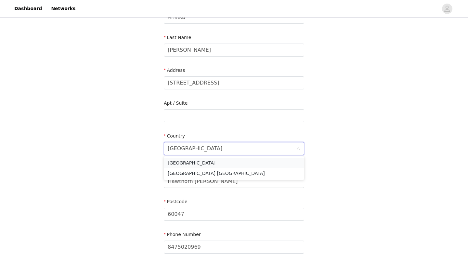
click at [211, 161] on li "[GEOGRAPHIC_DATA]" at bounding box center [234, 163] width 141 height 10
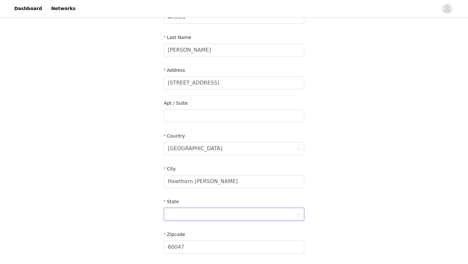
click at [182, 215] on div at bounding box center [232, 214] width 129 height 12
type input "[US_STATE]"
click at [145, 222] on div "STEP 4 OF 5 Shipping Information Email [EMAIL_ADDRESS][DOMAIN_NAME] First Name …" at bounding box center [234, 116] width 468 height 378
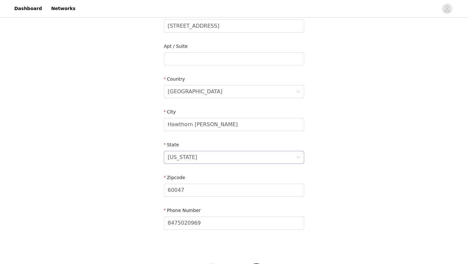
scroll to position [179, 0]
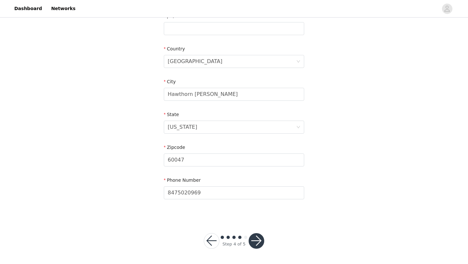
click at [257, 239] on button "button" at bounding box center [257, 241] width 16 height 16
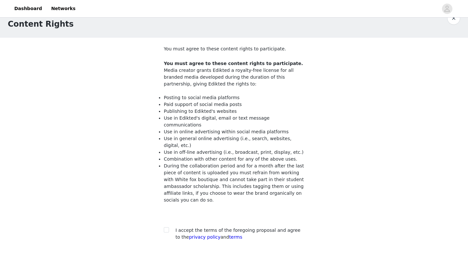
scroll to position [14, 0]
click at [167, 228] on input "checkbox" at bounding box center [166, 230] width 5 height 5
checkbox input "true"
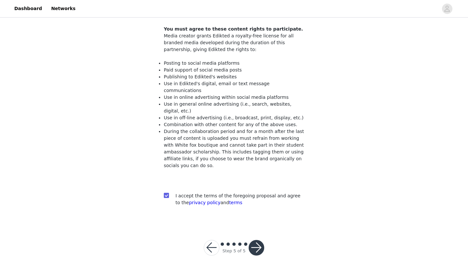
click at [212, 240] on button "button" at bounding box center [212, 248] width 16 height 16
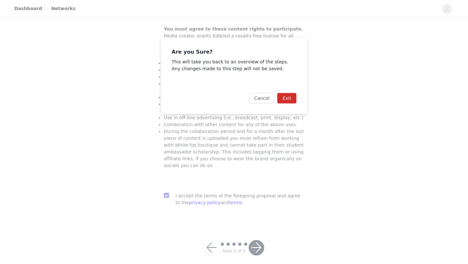
click at [284, 99] on button "Exit" at bounding box center [286, 98] width 19 height 10
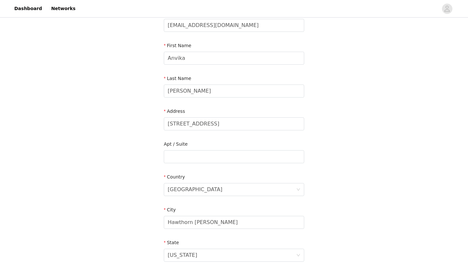
scroll to position [179, 0]
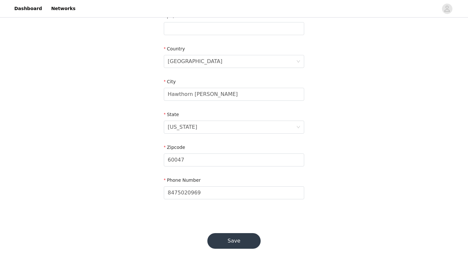
click at [223, 238] on button "Save" at bounding box center [234, 241] width 53 height 16
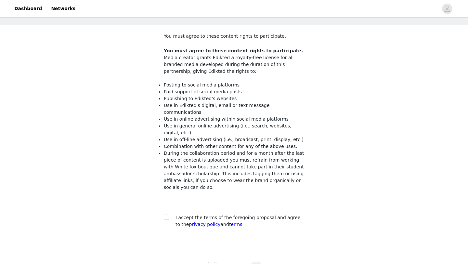
scroll to position [49, 0]
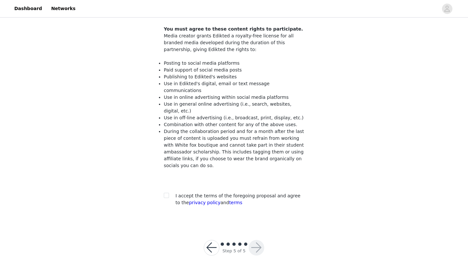
click at [210, 243] on button "button" at bounding box center [212, 248] width 16 height 16
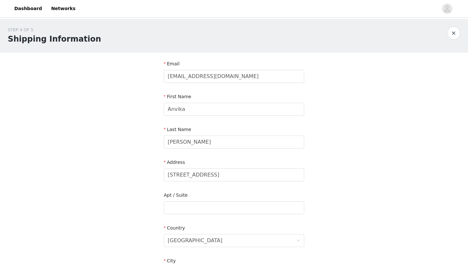
click at [455, 33] on button "button" at bounding box center [454, 33] width 13 height 13
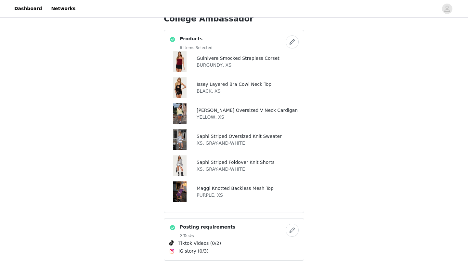
scroll to position [253, 0]
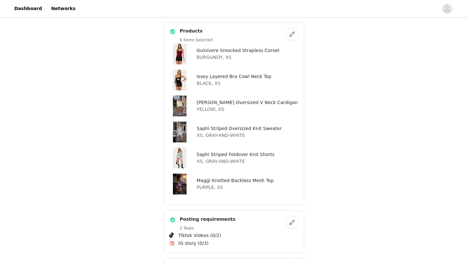
click at [293, 32] on button "button" at bounding box center [292, 34] width 13 height 13
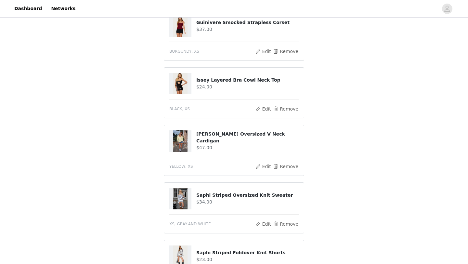
scroll to position [106, 0]
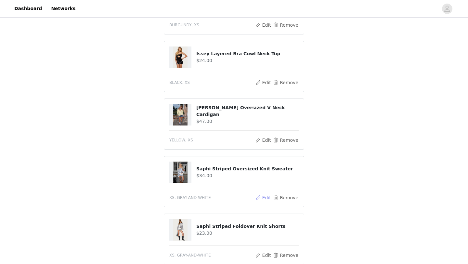
click at [264, 197] on button "Edit" at bounding box center [263, 198] width 17 height 8
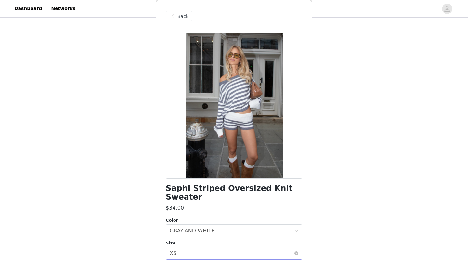
click at [208, 247] on div "Select size XS" at bounding box center [232, 253] width 125 height 12
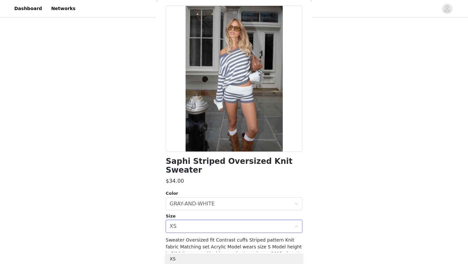
scroll to position [46, 0]
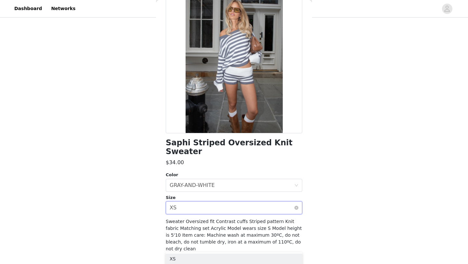
click at [216, 202] on div "Select size XS" at bounding box center [232, 208] width 125 height 12
click at [218, 202] on div "Select size XS" at bounding box center [232, 208] width 125 height 12
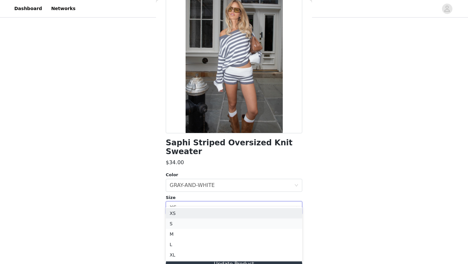
click at [187, 227] on li "S" at bounding box center [234, 224] width 137 height 10
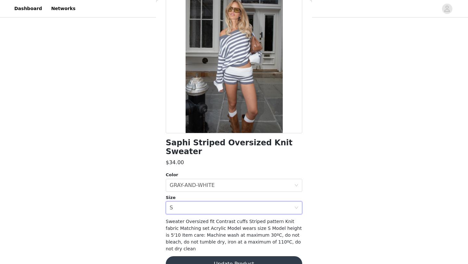
click at [196, 256] on button "Update Product" at bounding box center [234, 264] width 137 height 16
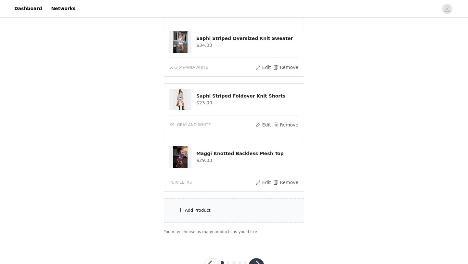
scroll to position [246, 0]
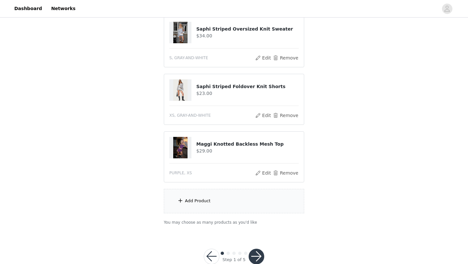
click at [239, 202] on div "Add Product" at bounding box center [234, 201] width 141 height 24
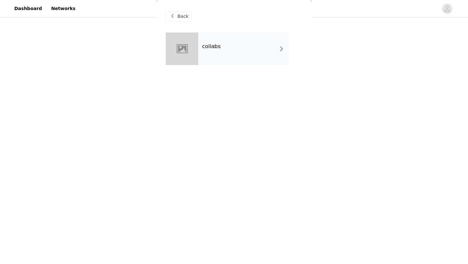
click at [250, 44] on div "collabs" at bounding box center [243, 49] width 90 height 33
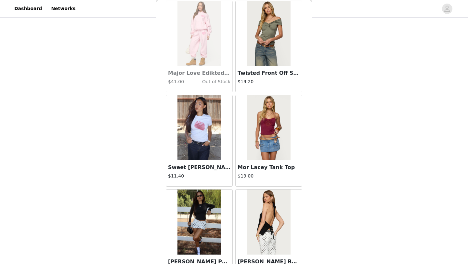
scroll to position [731, 0]
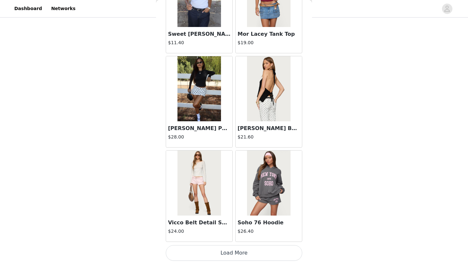
click at [241, 252] on button "Load More" at bounding box center [234, 253] width 137 height 16
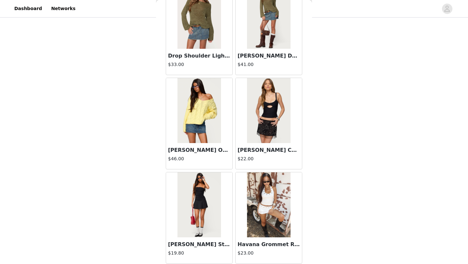
scroll to position [1675, 0]
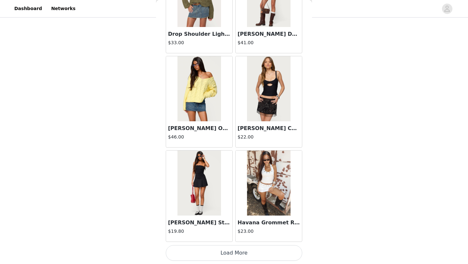
click at [236, 257] on button "Load More" at bounding box center [234, 253] width 137 height 16
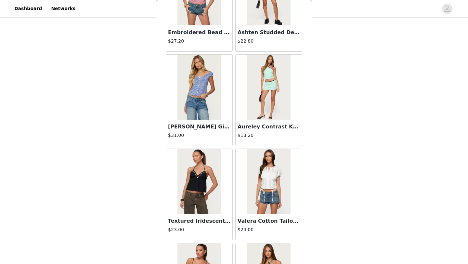
scroll to position [2618, 0]
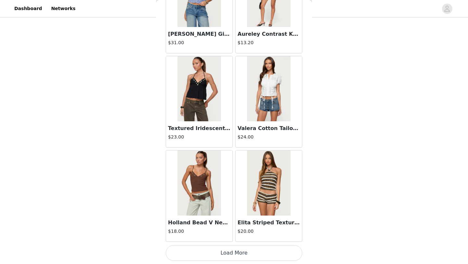
click at [230, 259] on button "Load More" at bounding box center [234, 253] width 137 height 16
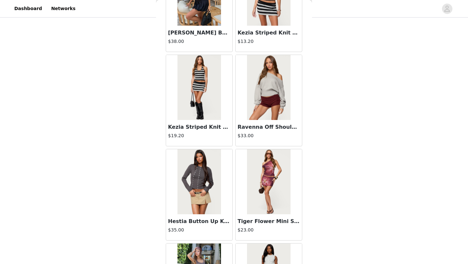
scroll to position [3562, 0]
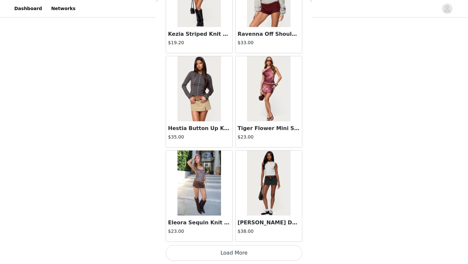
click at [225, 256] on button "Load More" at bounding box center [234, 253] width 137 height 16
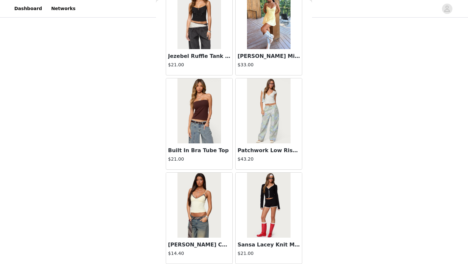
scroll to position [4505, 0]
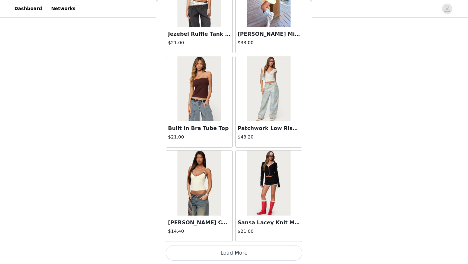
click at [222, 251] on button "Load More" at bounding box center [234, 253] width 137 height 16
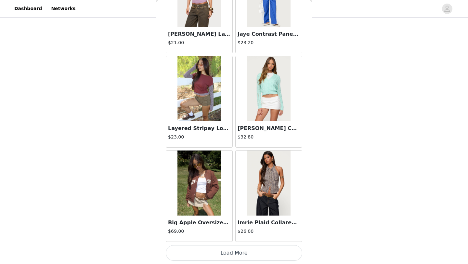
click at [222, 251] on button "Load More" at bounding box center [234, 253] width 137 height 16
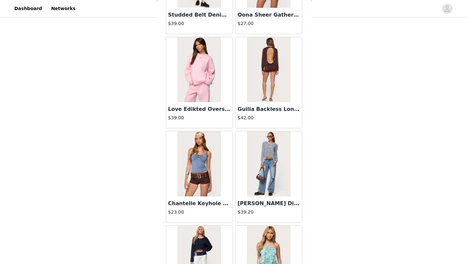
scroll to position [6034, 0]
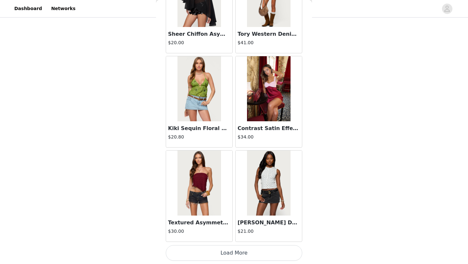
click at [225, 257] on button "Load More" at bounding box center [234, 253] width 137 height 16
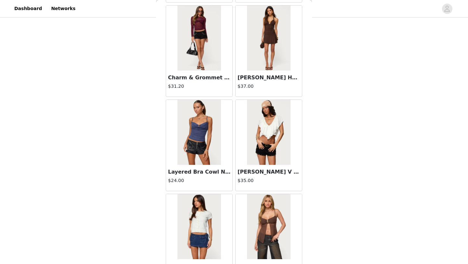
scroll to position [7335, 0]
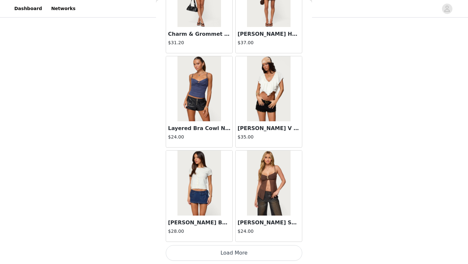
click at [240, 253] on button "Load More" at bounding box center [234, 253] width 137 height 16
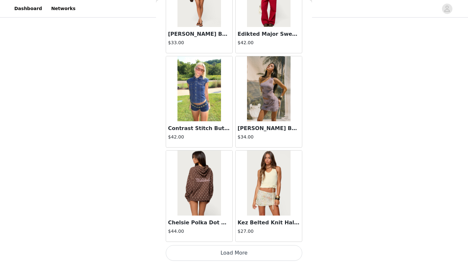
click at [233, 254] on button "Load More" at bounding box center [234, 253] width 137 height 16
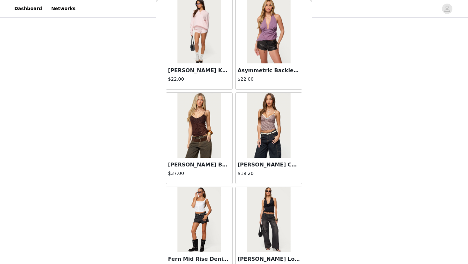
scroll to position [9222, 0]
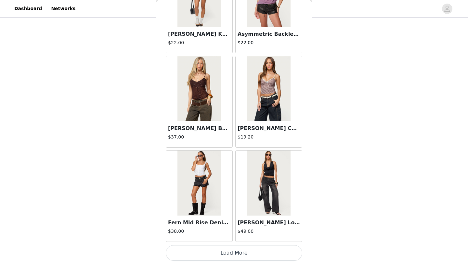
click at [226, 255] on button "Load More" at bounding box center [234, 253] width 137 height 16
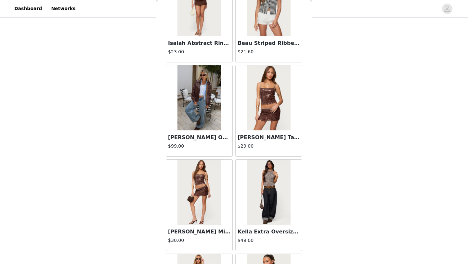
scroll to position [10166, 0]
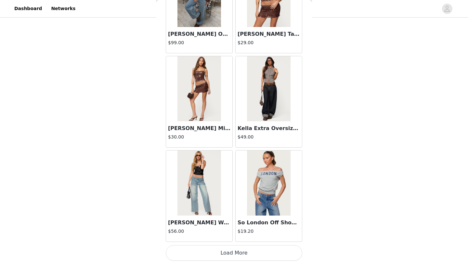
click at [226, 254] on button "Load More" at bounding box center [234, 253] width 137 height 16
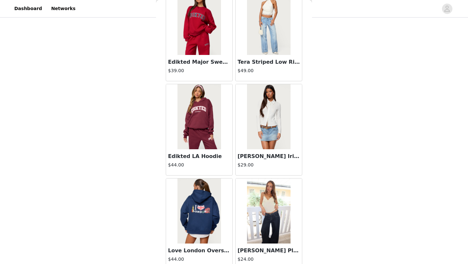
scroll to position [11109, 0]
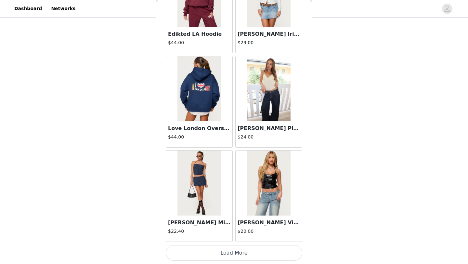
click at [227, 249] on button "Load More" at bounding box center [234, 253] width 137 height 16
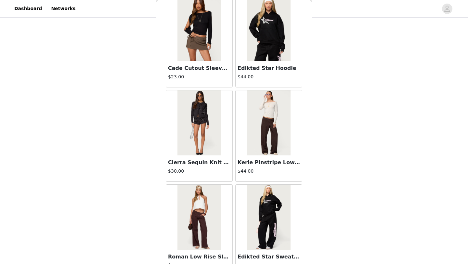
scroll to position [12052, 0]
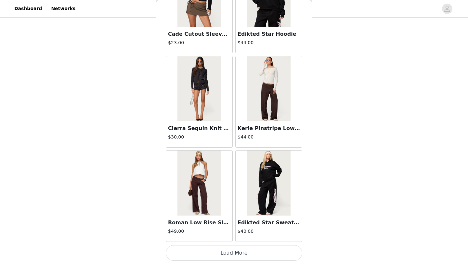
click at [229, 251] on button "Load More" at bounding box center [234, 253] width 137 height 16
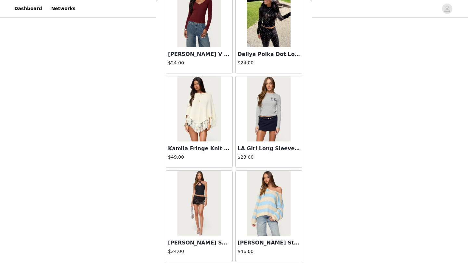
scroll to position [12996, 0]
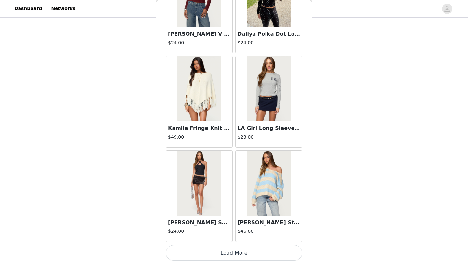
click at [235, 256] on button "Load More" at bounding box center [234, 253] width 137 height 16
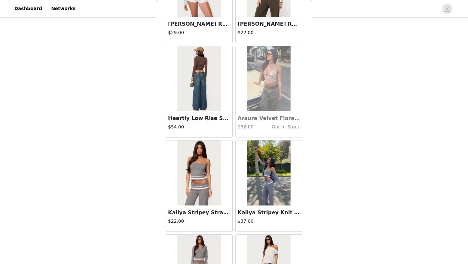
scroll to position [13939, 0]
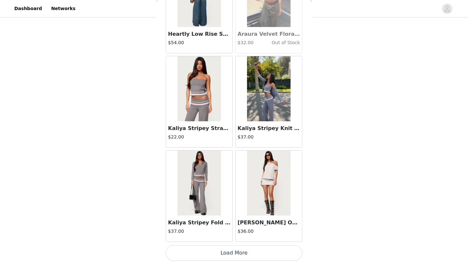
click at [239, 253] on button "Load More" at bounding box center [234, 253] width 137 height 16
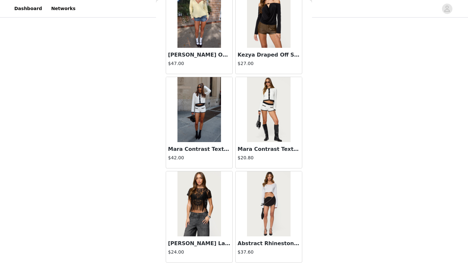
scroll to position [14883, 0]
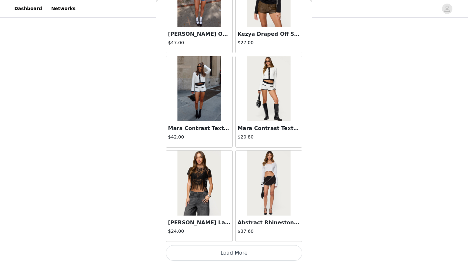
click at [223, 254] on button "Load More" at bounding box center [234, 253] width 137 height 16
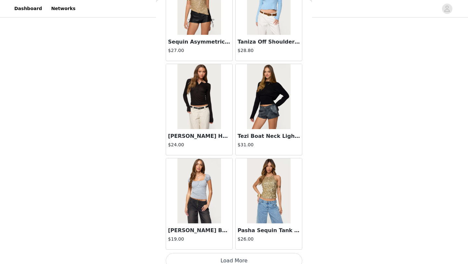
scroll to position [15826, 0]
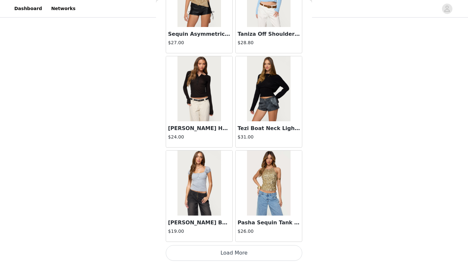
click at [231, 253] on button "Load More" at bounding box center [234, 253] width 137 height 16
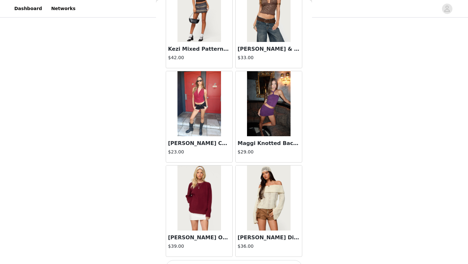
scroll to position [16769, 0]
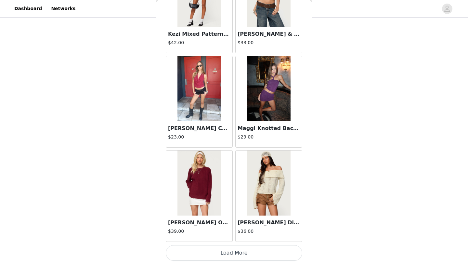
click at [227, 249] on button "Load More" at bounding box center [234, 253] width 137 height 16
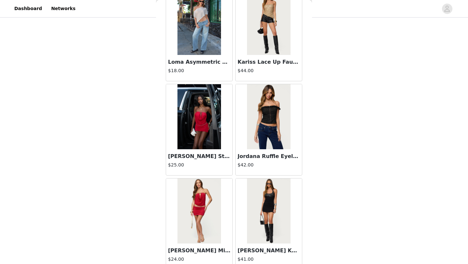
scroll to position [17713, 0]
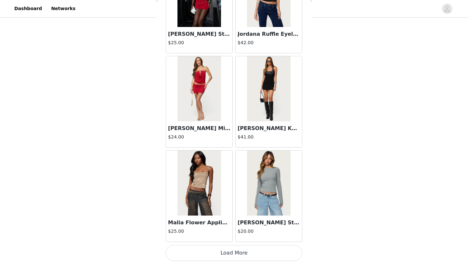
click at [236, 255] on button "Load More" at bounding box center [234, 253] width 137 height 16
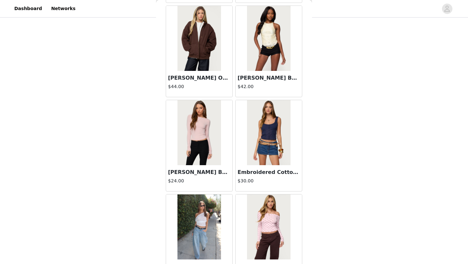
scroll to position [18656, 0]
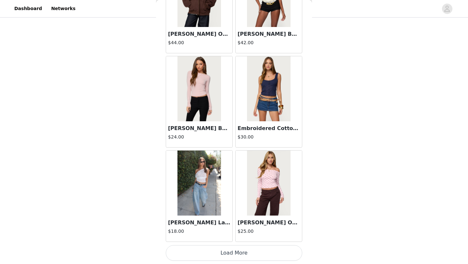
click at [232, 250] on button "Load More" at bounding box center [234, 253] width 137 height 16
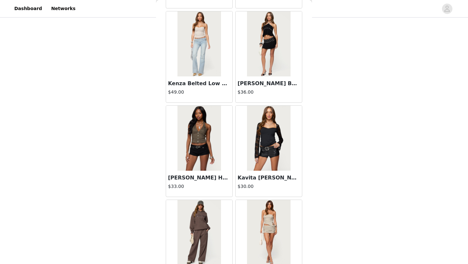
scroll to position [19600, 0]
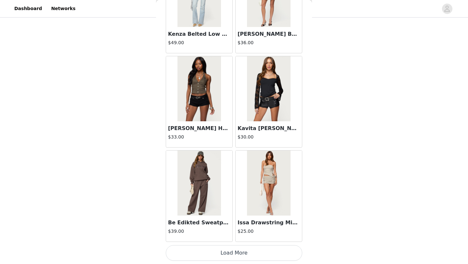
click at [232, 251] on button "Load More" at bounding box center [234, 253] width 137 height 16
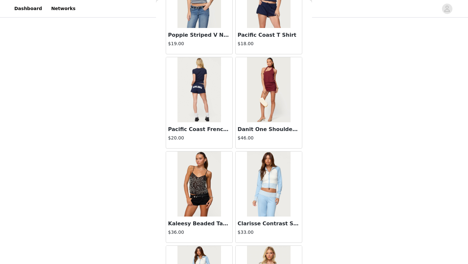
scroll to position [20543, 0]
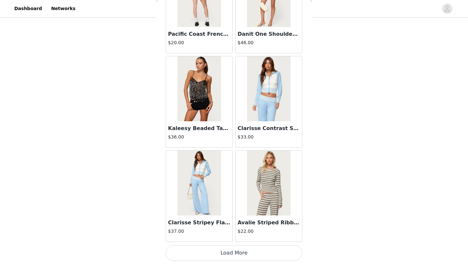
click at [235, 256] on button "Load More" at bounding box center [234, 253] width 137 height 16
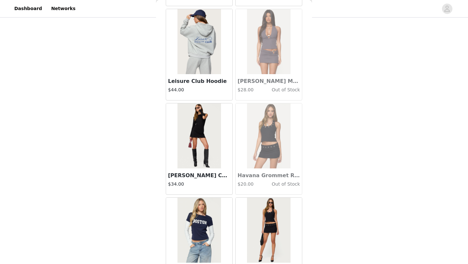
scroll to position [21487, 0]
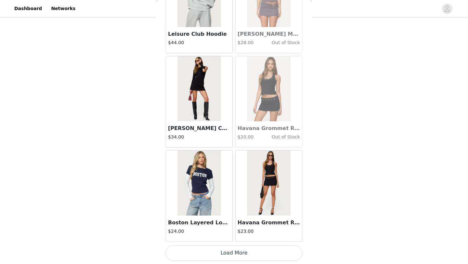
click at [237, 252] on button "Load More" at bounding box center [234, 253] width 137 height 16
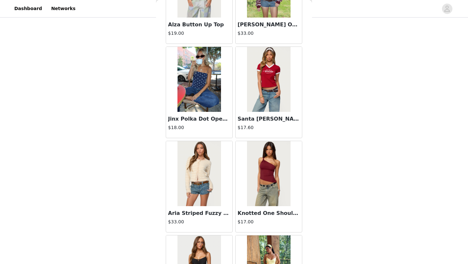
scroll to position [4231, 0]
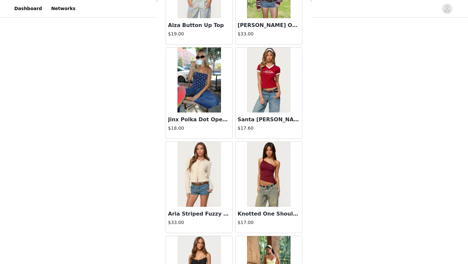
click at [271, 166] on img at bounding box center [268, 174] width 43 height 65
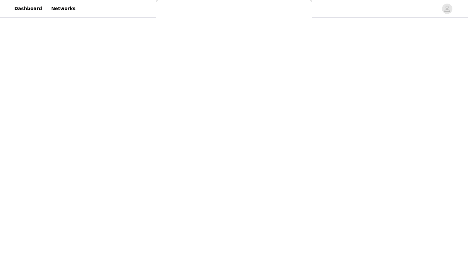
scroll to position [54, 0]
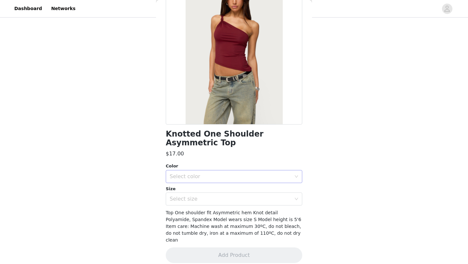
click at [217, 182] on div "Select color" at bounding box center [232, 176] width 125 height 12
click at [192, 187] on li "BURGUNDY" at bounding box center [234, 191] width 137 height 10
click at [187, 199] on div "Select size" at bounding box center [231, 199] width 122 height 7
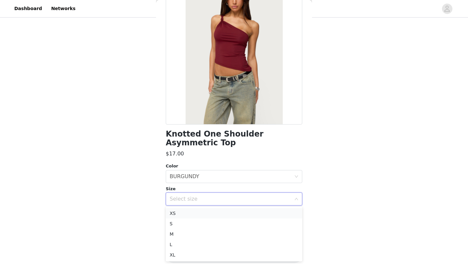
click at [179, 213] on li "XS" at bounding box center [234, 213] width 137 height 10
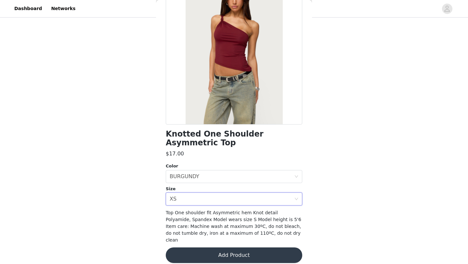
click at [194, 248] on button "Add Product" at bounding box center [234, 256] width 137 height 16
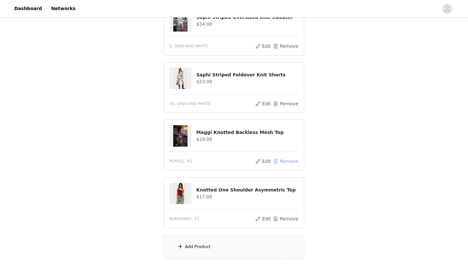
scroll to position [245, 0]
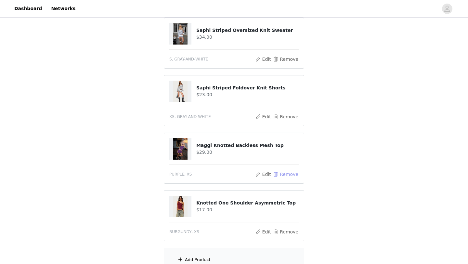
click at [294, 175] on button "Remove" at bounding box center [286, 174] width 26 height 8
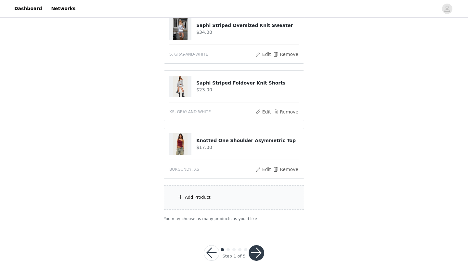
scroll to position [262, 0]
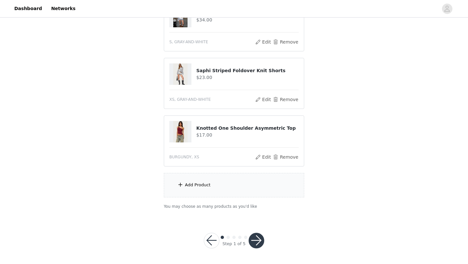
click at [225, 189] on div "Add Product" at bounding box center [234, 185] width 141 height 24
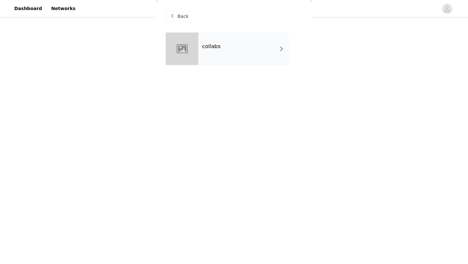
click at [245, 57] on div "collabs" at bounding box center [243, 49] width 90 height 33
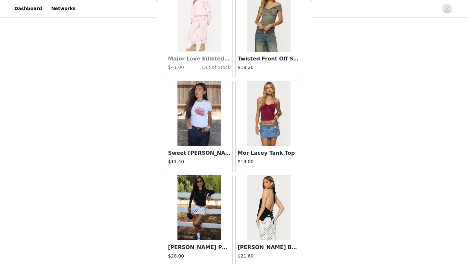
scroll to position [731, 0]
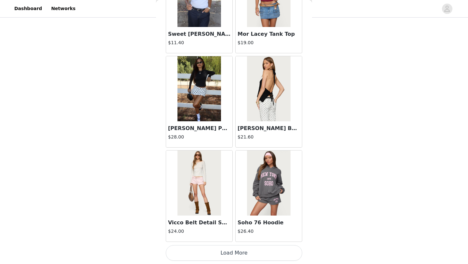
click at [246, 249] on button "Load More" at bounding box center [234, 253] width 137 height 16
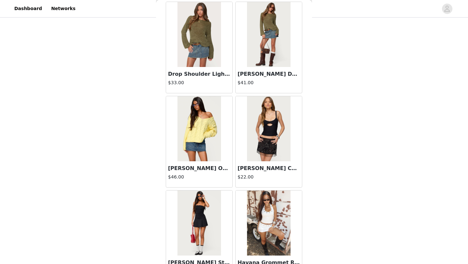
scroll to position [1675, 0]
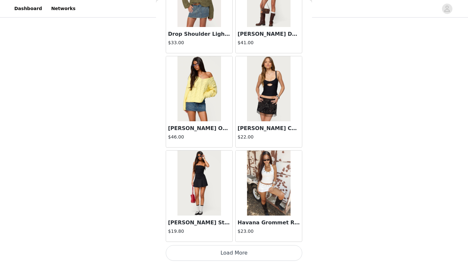
click at [242, 246] on button "Load More" at bounding box center [234, 253] width 137 height 16
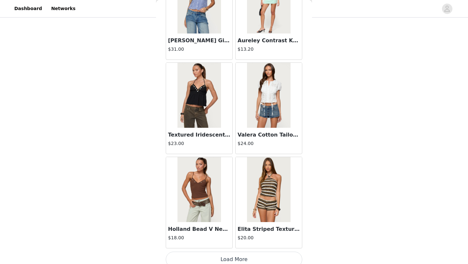
scroll to position [2618, 0]
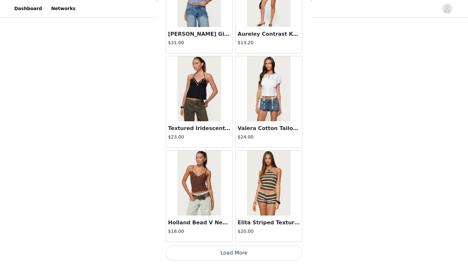
click at [238, 256] on button "Load More" at bounding box center [234, 253] width 137 height 16
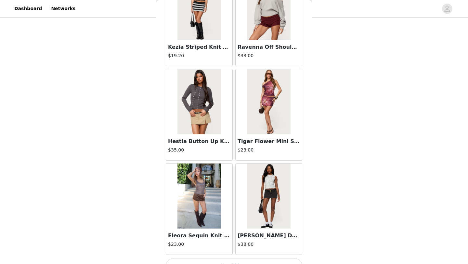
scroll to position [3562, 0]
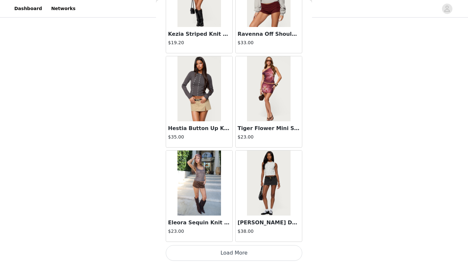
click at [233, 252] on button "Load More" at bounding box center [234, 253] width 137 height 16
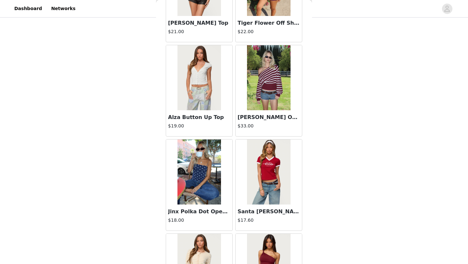
scroll to position [4141, 0]
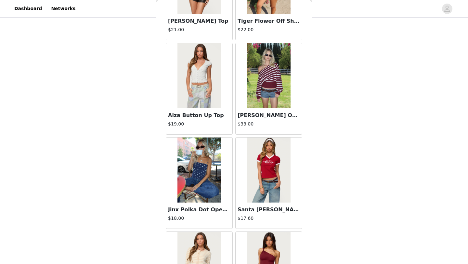
click at [202, 105] on img at bounding box center [199, 75] width 43 height 65
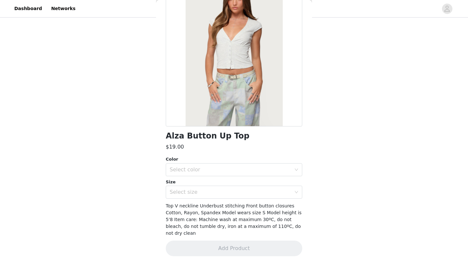
scroll to position [46, 0]
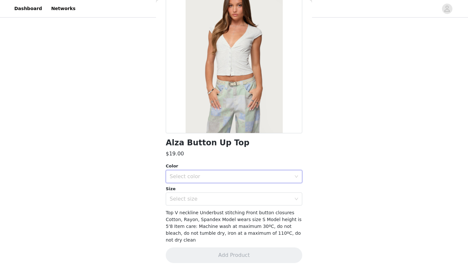
click at [214, 181] on div "Select color" at bounding box center [232, 176] width 125 height 12
click at [203, 188] on li "GRAY MELANGE" at bounding box center [234, 191] width 137 height 10
click at [193, 198] on div "Select size" at bounding box center [231, 199] width 122 height 7
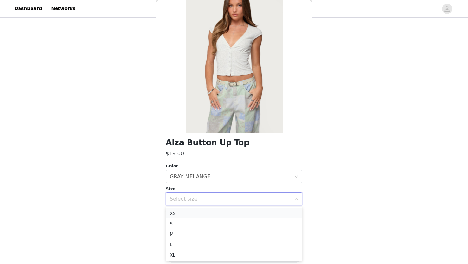
click at [178, 210] on li "XS" at bounding box center [234, 213] width 137 height 10
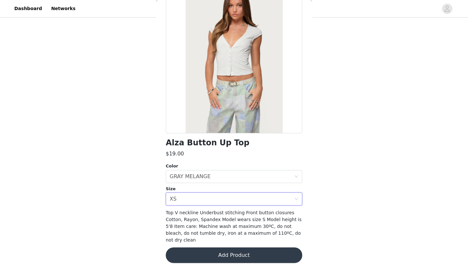
click at [189, 248] on button "Add Product" at bounding box center [234, 256] width 137 height 16
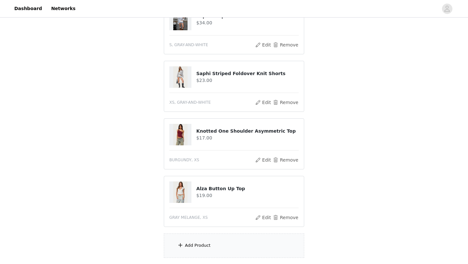
scroll to position [320, 0]
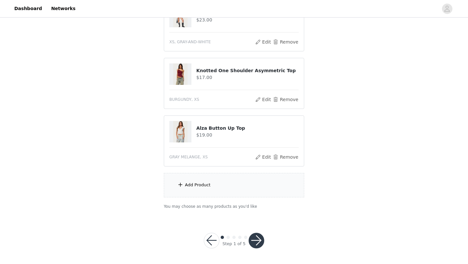
click at [254, 240] on button "button" at bounding box center [257, 241] width 16 height 16
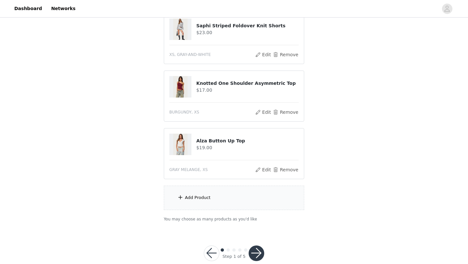
scroll to position [344, 0]
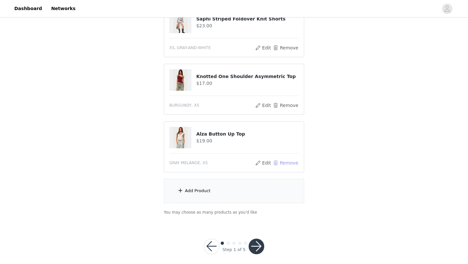
click at [290, 159] on button "Remove" at bounding box center [286, 163] width 26 height 8
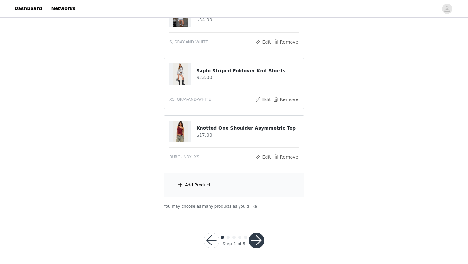
scroll to position [286, 0]
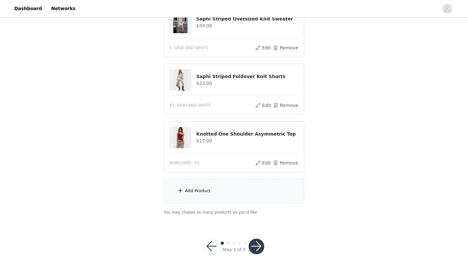
click at [226, 186] on div "Add Product" at bounding box center [234, 191] width 141 height 24
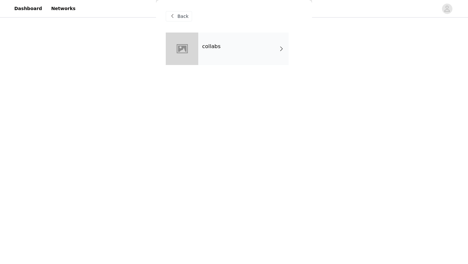
click at [231, 54] on div "collabs" at bounding box center [243, 49] width 90 height 33
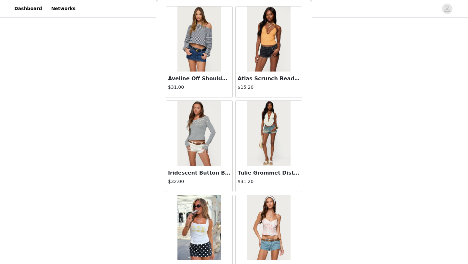
scroll to position [731, 0]
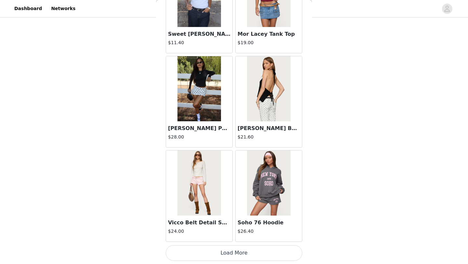
click at [222, 252] on button "Load More" at bounding box center [234, 253] width 137 height 16
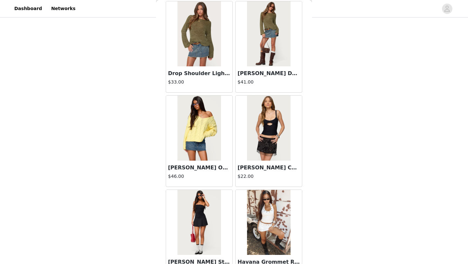
scroll to position [1675, 0]
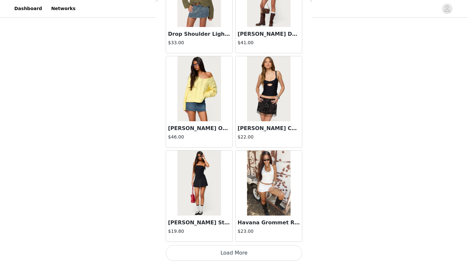
click at [232, 251] on button "Load More" at bounding box center [234, 253] width 137 height 16
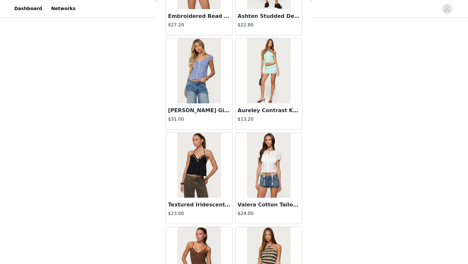
scroll to position [2618, 0]
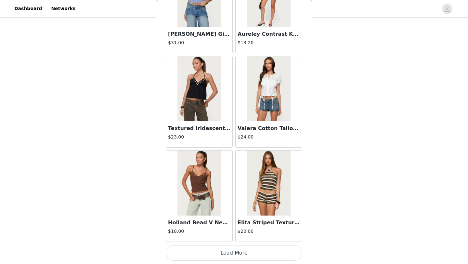
click at [232, 253] on button "Load More" at bounding box center [234, 253] width 137 height 16
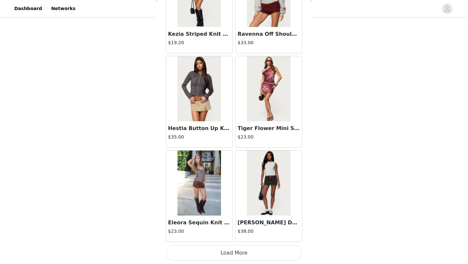
click at [227, 251] on button "Load More" at bounding box center [234, 253] width 137 height 16
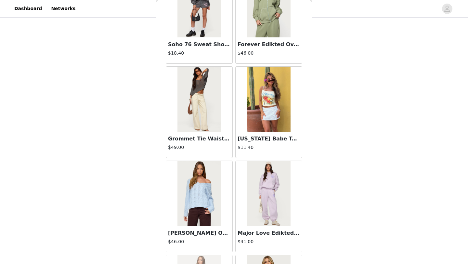
scroll to position [344, 0]
click at [261, 113] on img at bounding box center [268, 98] width 43 height 65
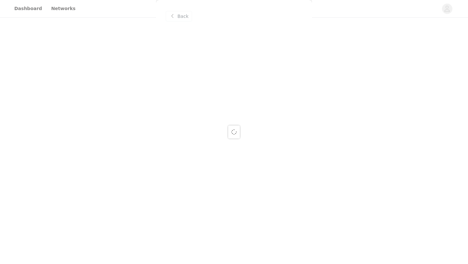
scroll to position [0, 0]
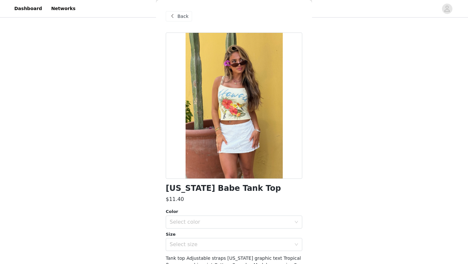
click at [179, 15] on span "Back" at bounding box center [183, 16] width 11 height 7
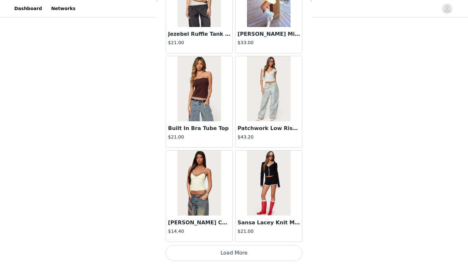
scroll to position [250, 0]
click at [229, 250] on button "Load More" at bounding box center [234, 253] width 137 height 16
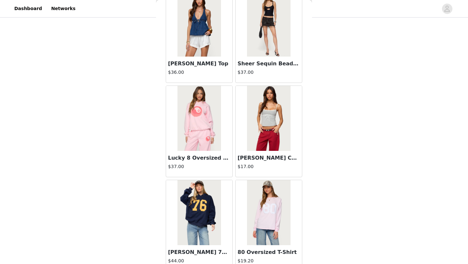
scroll to position [5069, 0]
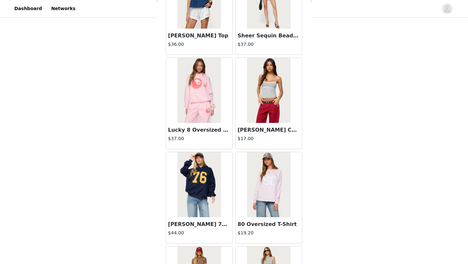
click at [262, 103] on img at bounding box center [268, 90] width 43 height 65
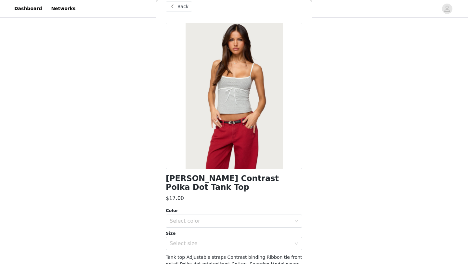
scroll to position [6, 0]
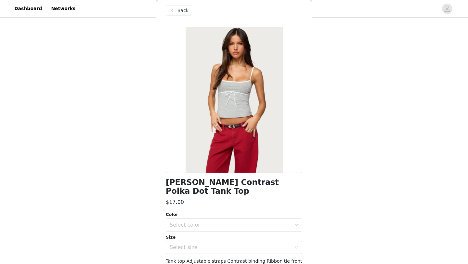
click at [182, 10] on span "Back" at bounding box center [183, 10] width 11 height 7
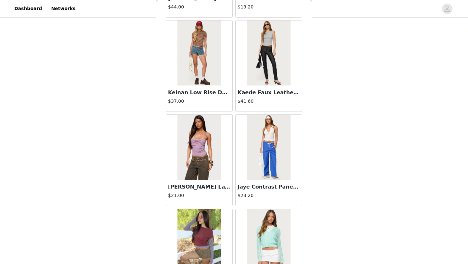
scroll to position [5448, 0]
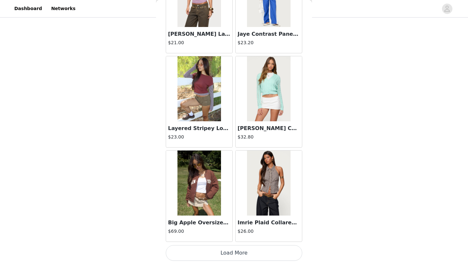
click at [235, 255] on button "Load More" at bounding box center [234, 253] width 137 height 16
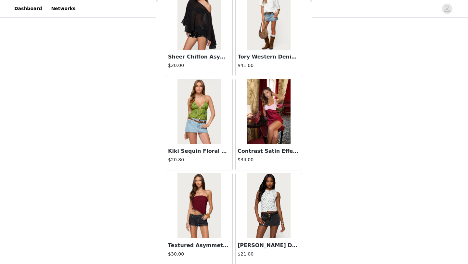
scroll to position [6392, 0]
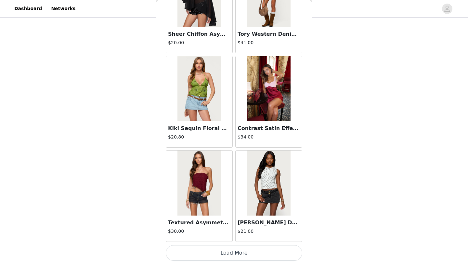
click at [237, 252] on button "Load More" at bounding box center [234, 253] width 137 height 16
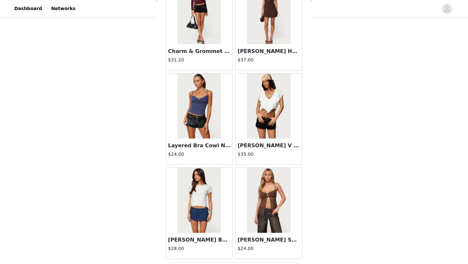
scroll to position [7335, 0]
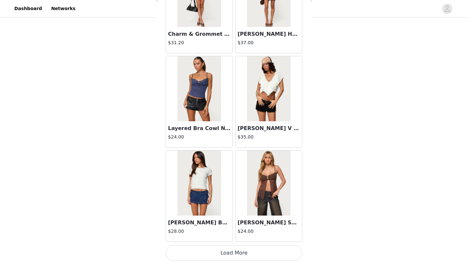
click at [234, 251] on button "Load More" at bounding box center [234, 253] width 137 height 16
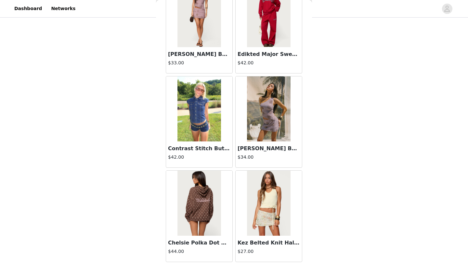
scroll to position [8279, 0]
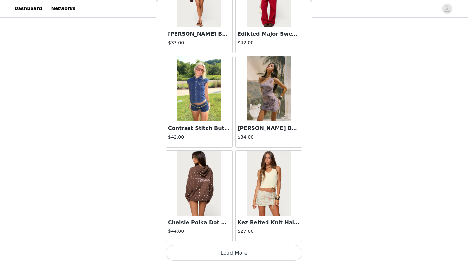
click at [232, 254] on button "Load More" at bounding box center [234, 253] width 137 height 16
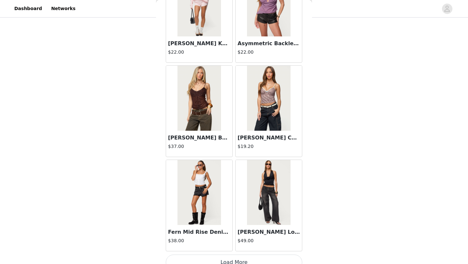
scroll to position [9222, 0]
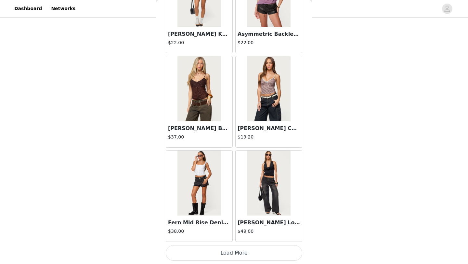
click at [238, 253] on button "Load More" at bounding box center [234, 253] width 137 height 16
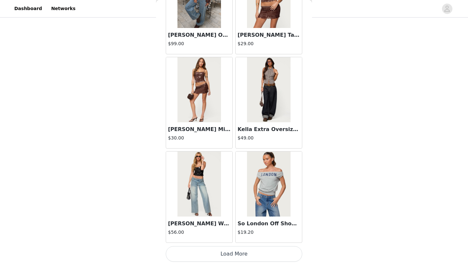
scroll to position [10166, 0]
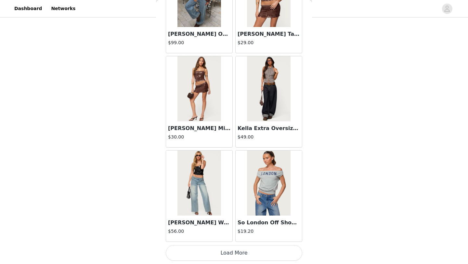
click at [236, 257] on button "Load More" at bounding box center [234, 253] width 137 height 16
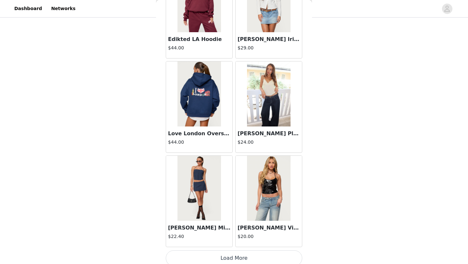
scroll to position [11109, 0]
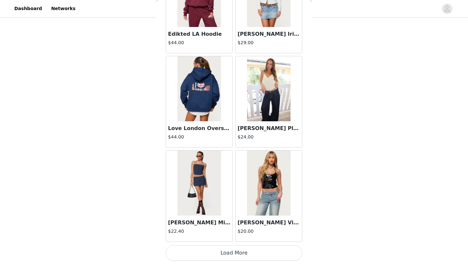
click at [234, 247] on button "Load More" at bounding box center [234, 253] width 137 height 16
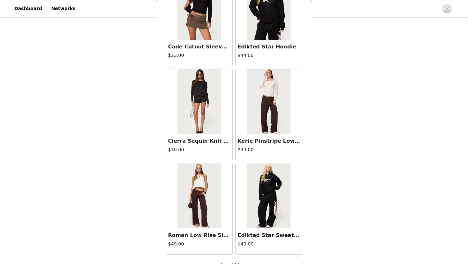
scroll to position [12052, 0]
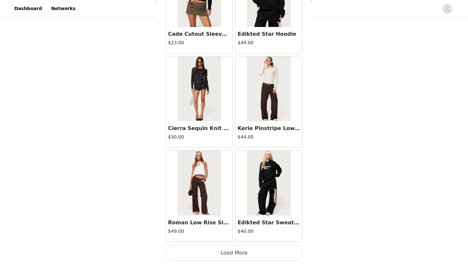
click at [233, 256] on button "Load More" at bounding box center [234, 253] width 137 height 16
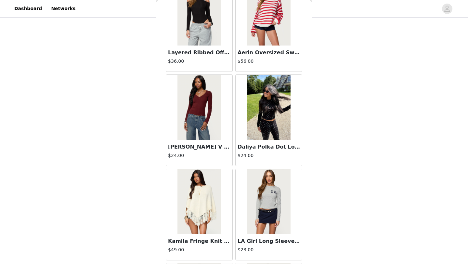
scroll to position [12996, 0]
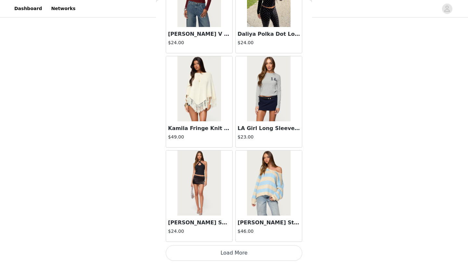
click at [234, 251] on button "Load More" at bounding box center [234, 253] width 137 height 16
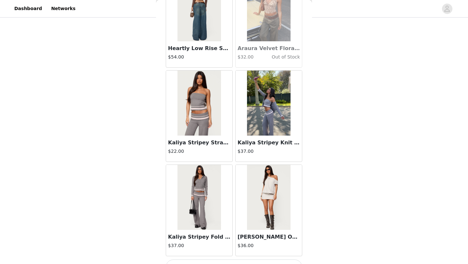
scroll to position [13939, 0]
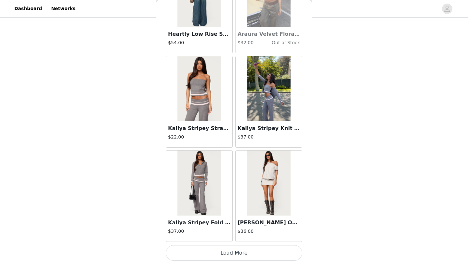
click at [233, 251] on button "Load More" at bounding box center [234, 253] width 137 height 16
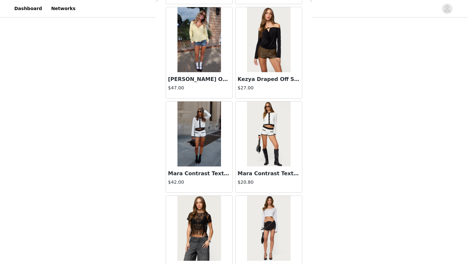
scroll to position [14883, 0]
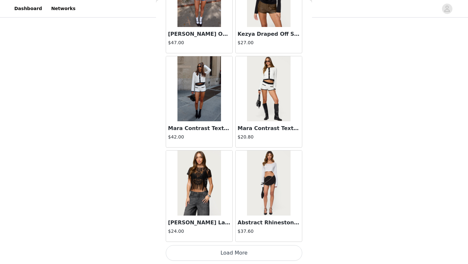
click at [233, 251] on button "Load More" at bounding box center [234, 253] width 137 height 16
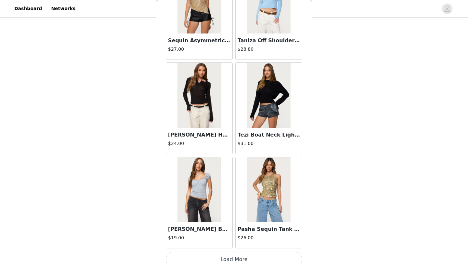
scroll to position [15826, 0]
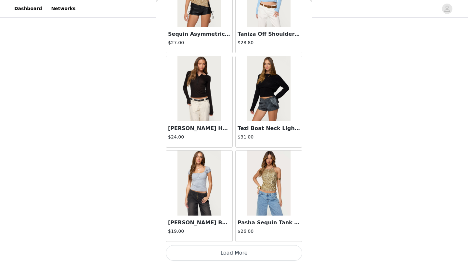
click at [236, 257] on button "Load More" at bounding box center [234, 253] width 137 height 16
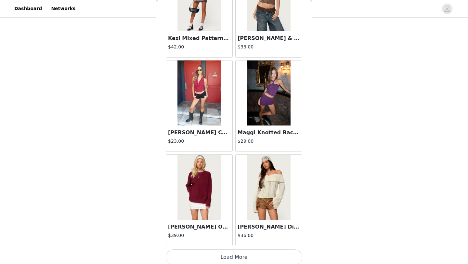
scroll to position [16769, 0]
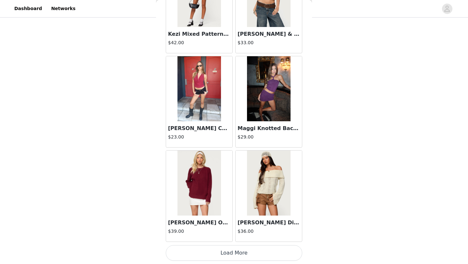
click at [236, 249] on button "Load More" at bounding box center [234, 253] width 137 height 16
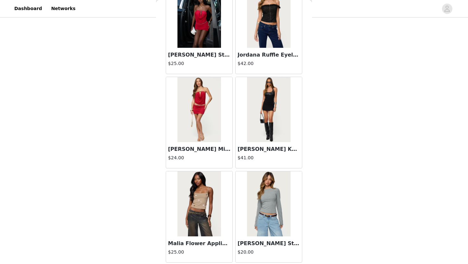
scroll to position [17713, 0]
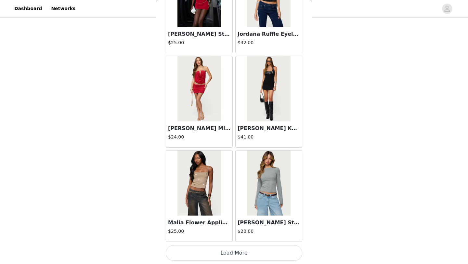
click at [234, 249] on button "Load More" at bounding box center [234, 253] width 137 height 16
